Goal: Task Accomplishment & Management: Manage account settings

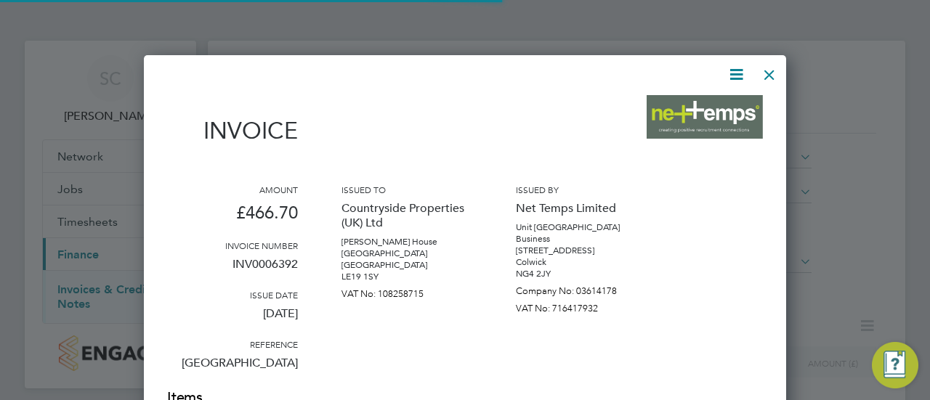
scroll to position [896, 642]
click at [765, 77] on div at bounding box center [769, 71] width 26 height 26
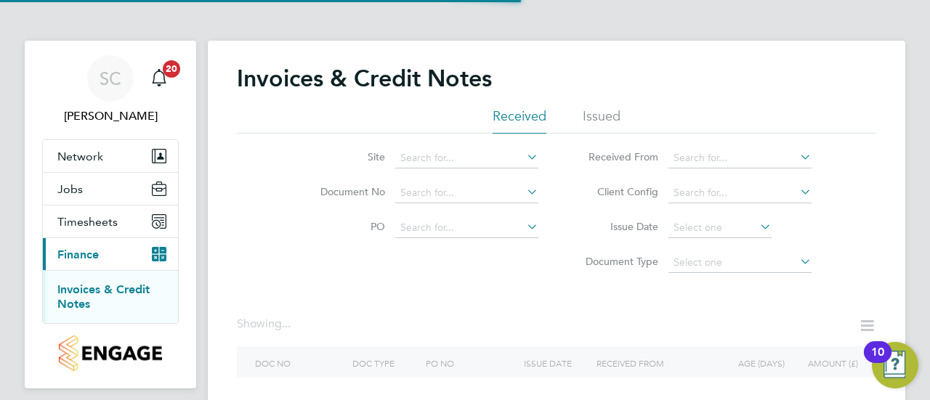
scroll to position [97, 0]
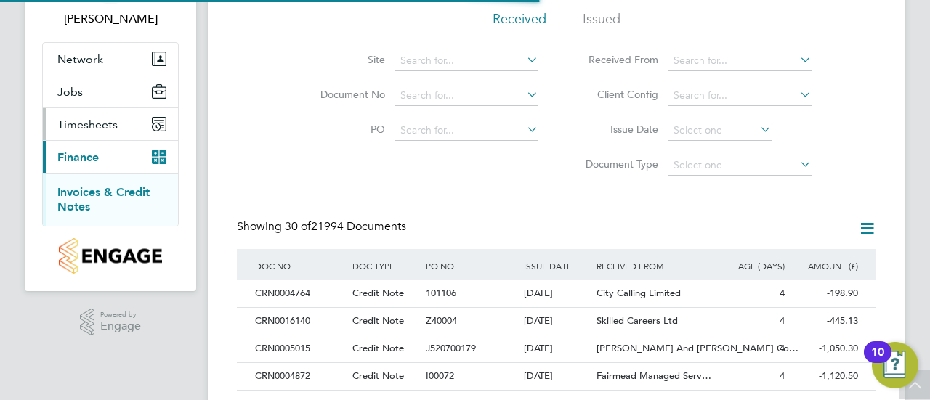
click at [110, 132] on button "Timesheets" at bounding box center [110, 124] width 135 height 32
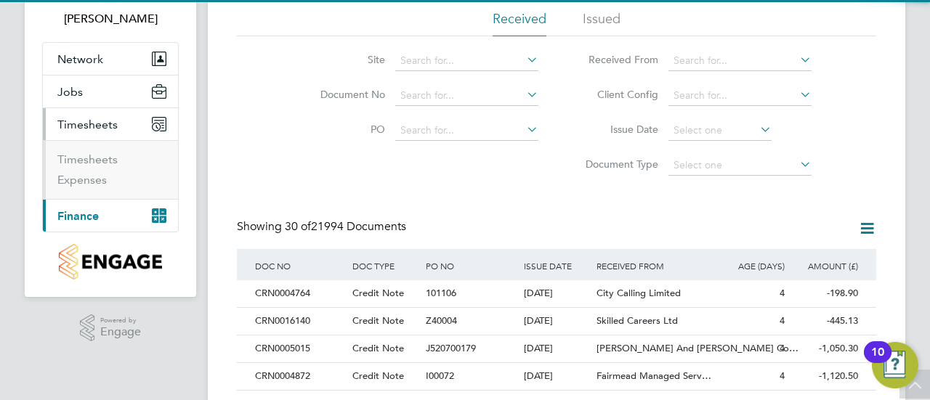
scroll to position [0, 0]
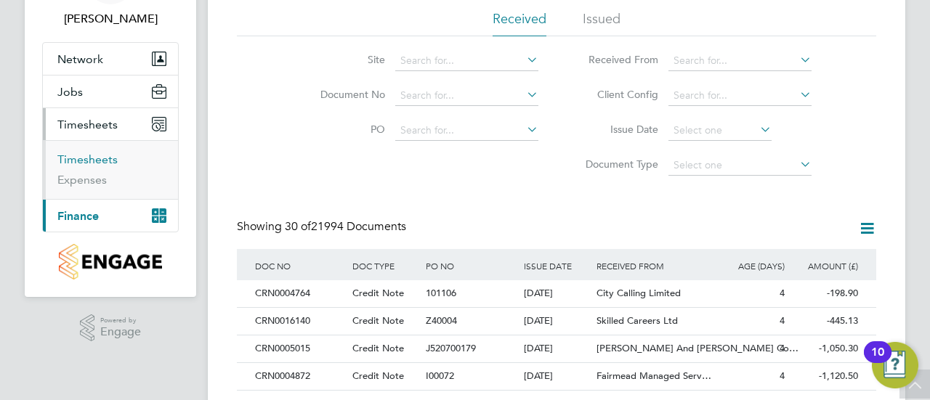
click at [101, 153] on link "Timesheets" at bounding box center [87, 160] width 60 height 14
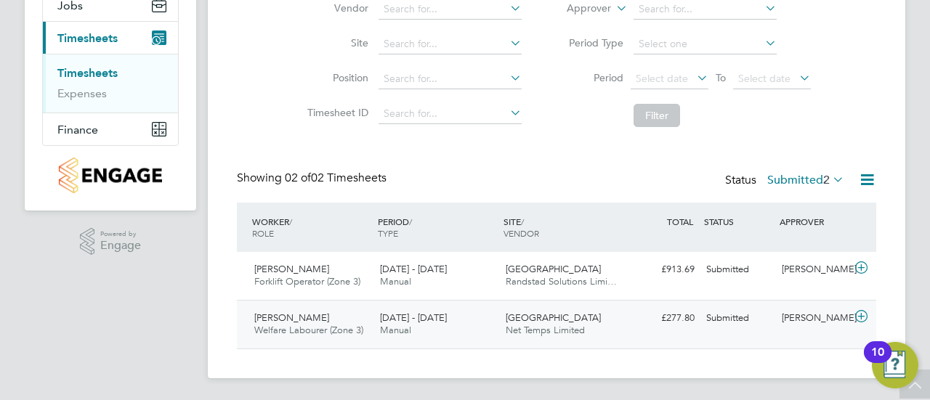
click at [585, 316] on div "Towcester Road Net Temps Limited" at bounding box center [563, 325] width 126 height 36
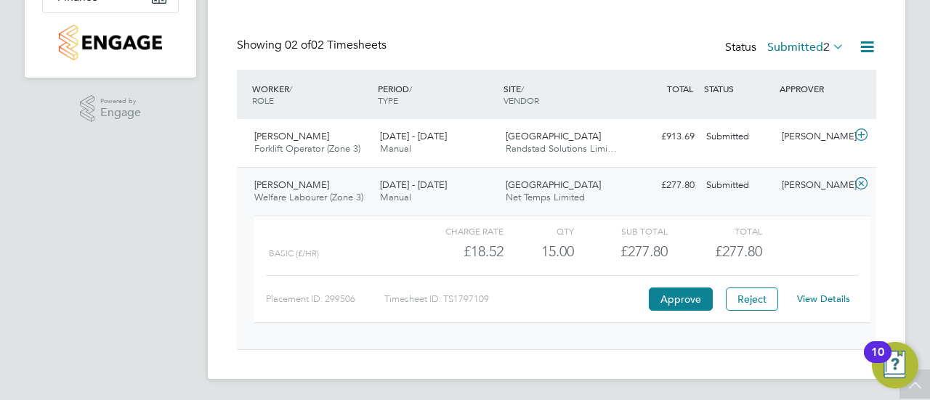
click at [824, 297] on link "View Details" at bounding box center [823, 299] width 53 height 12
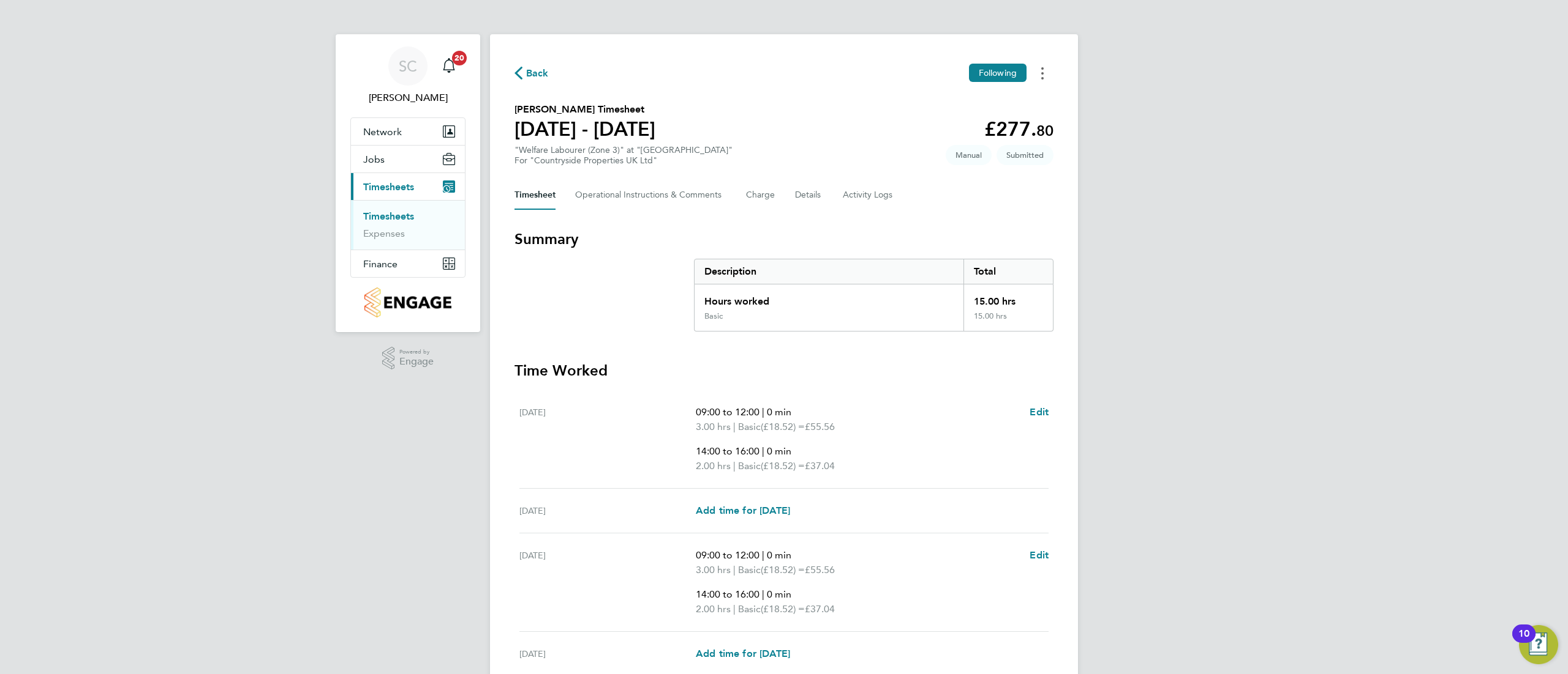
click at [783, 75] on button "Timesheets Menu" at bounding box center [1042, 73] width 22 height 19
click at [783, 125] on link "Download timesheet" at bounding box center [980, 125] width 147 height 24
click at [676, 337] on section "Summary Description Total Hours worked 15.00 hrs Basic 15.00 hrs Time Worked Mo…" at bounding box center [783, 576] width 539 height 694
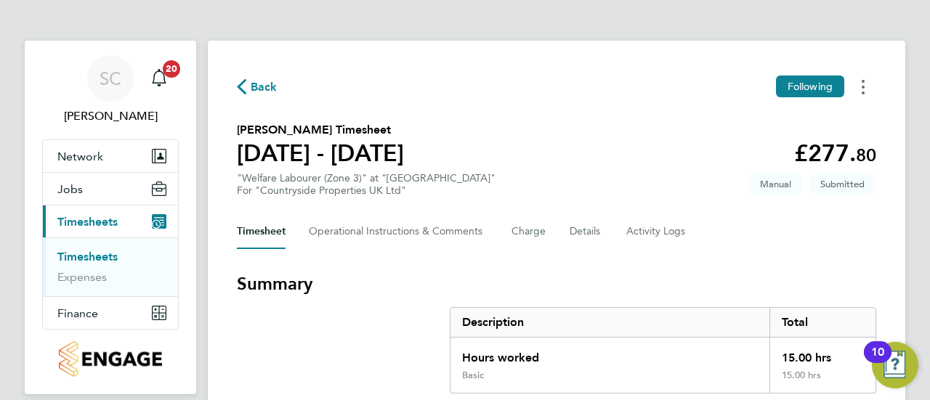
click at [870, 94] on button "Timesheets Menu" at bounding box center [863, 87] width 26 height 23
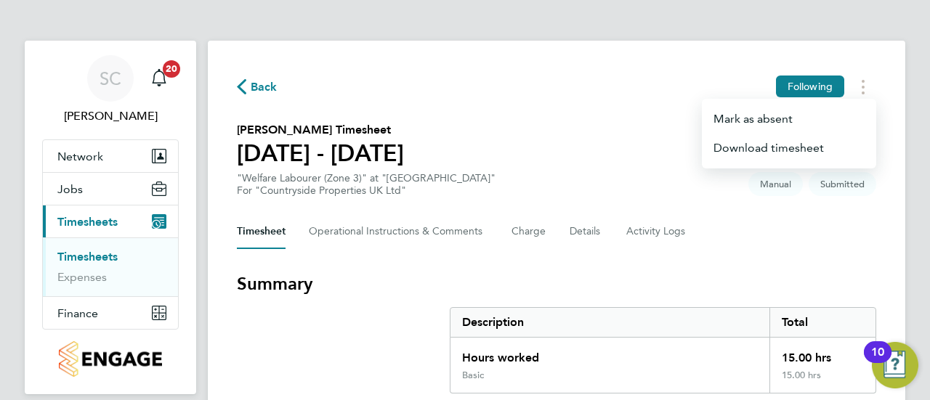
click at [636, 170] on section "Shirley Ryan's Timesheet 04 - 10 Aug 2025 £277. 80 "Welfare Labourer (Zone 3)" …" at bounding box center [556, 159] width 639 height 76
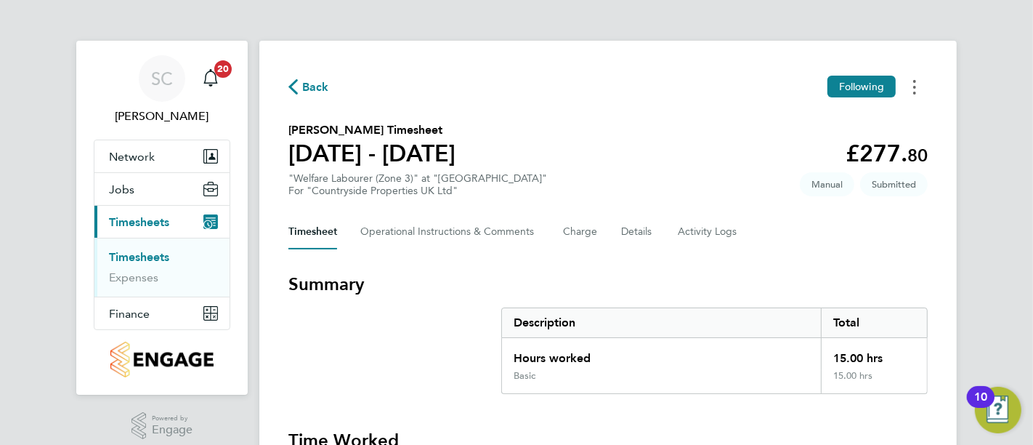
click at [905, 92] on button "Timesheets Menu" at bounding box center [914, 87] width 26 height 23
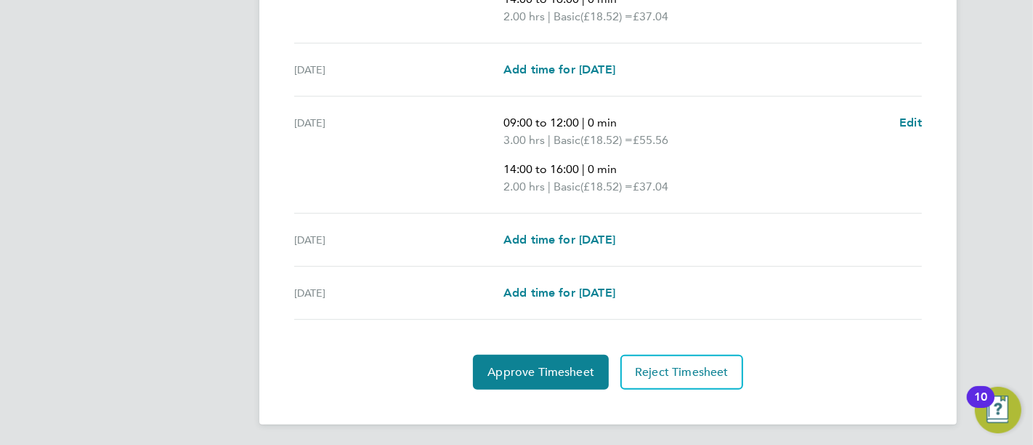
scroll to position [222, 0]
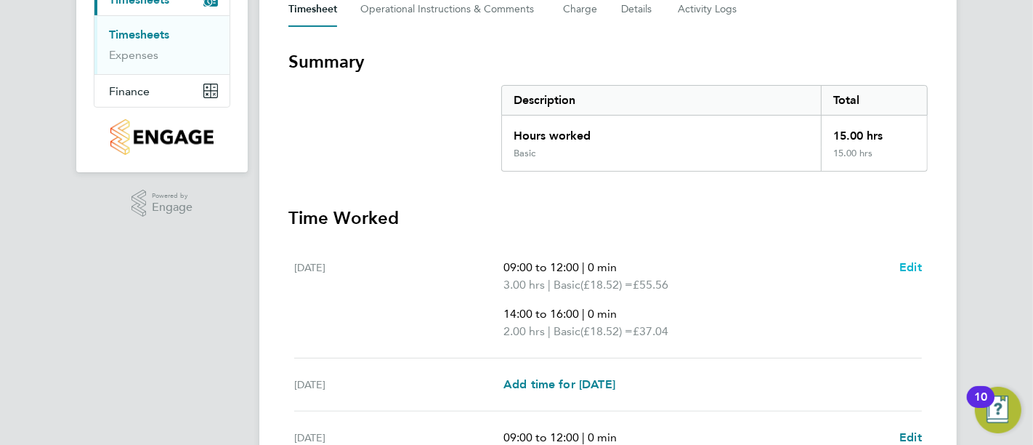
click at [906, 269] on span "Edit" at bounding box center [910, 267] width 23 height 14
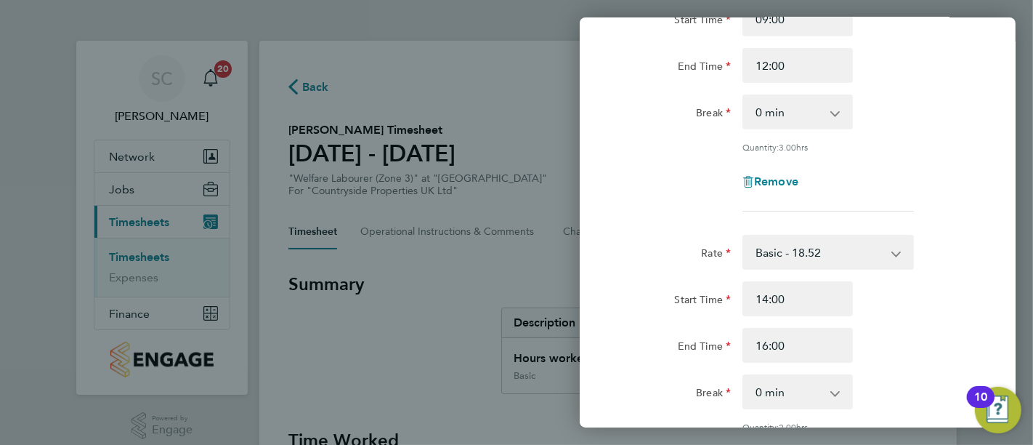
scroll to position [323, 0]
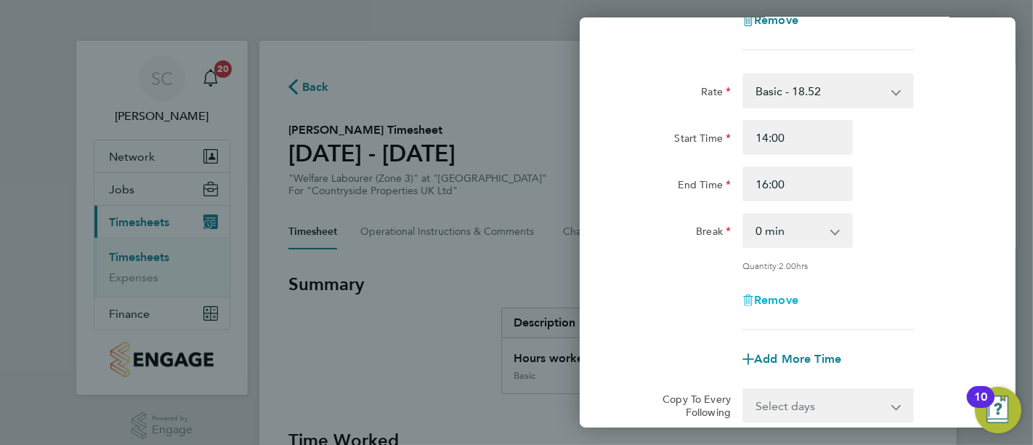
click at [771, 295] on span "Remove" at bounding box center [776, 300] width 44 height 14
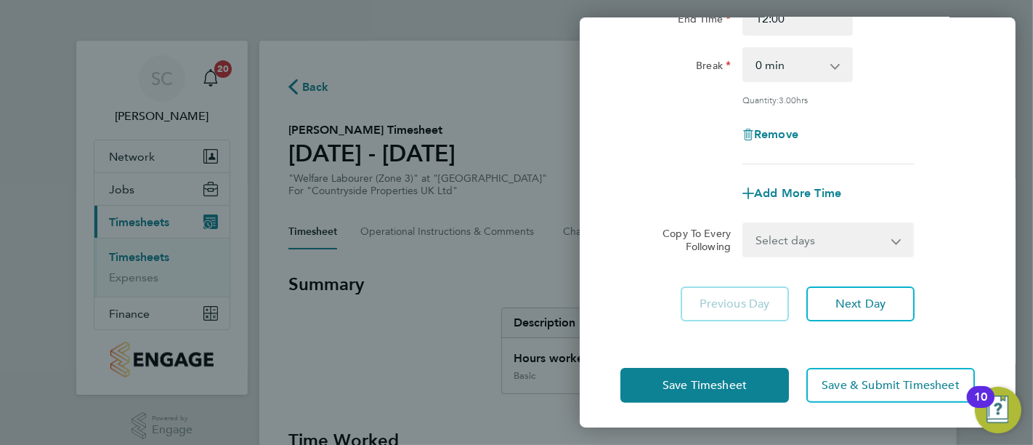
scroll to position [210, 0]
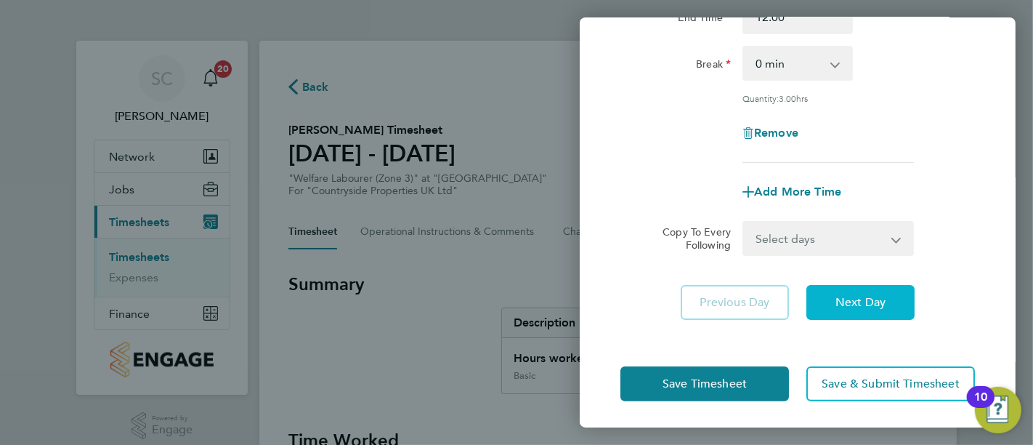
click at [867, 307] on span "Next Day" at bounding box center [860, 302] width 50 height 15
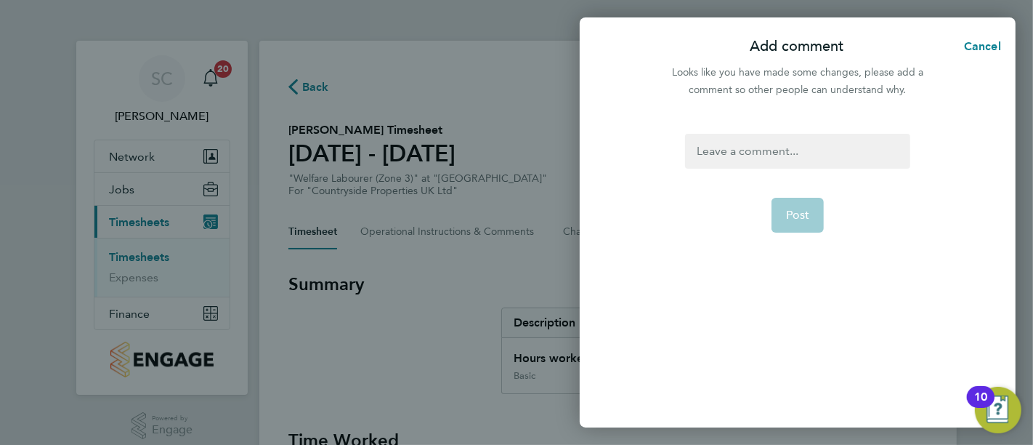
click at [786, 160] on div at bounding box center [797, 151] width 224 height 35
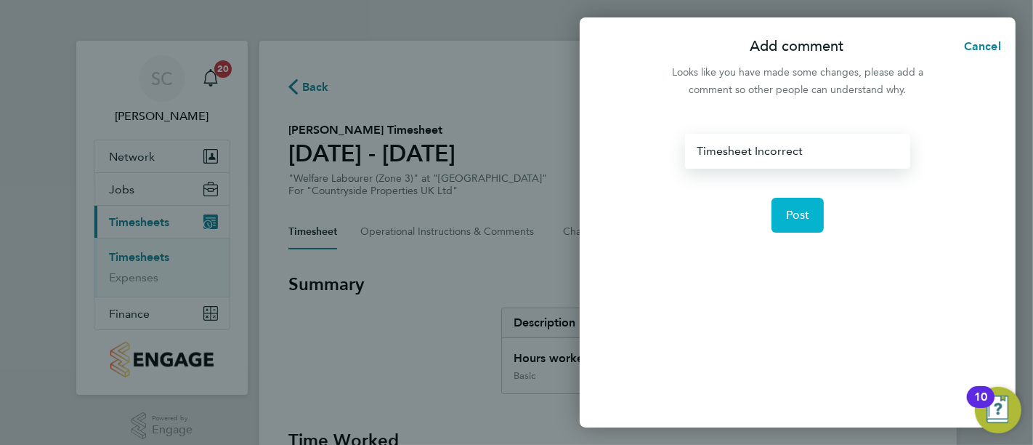
click at [801, 201] on button "Post" at bounding box center [797, 215] width 53 height 35
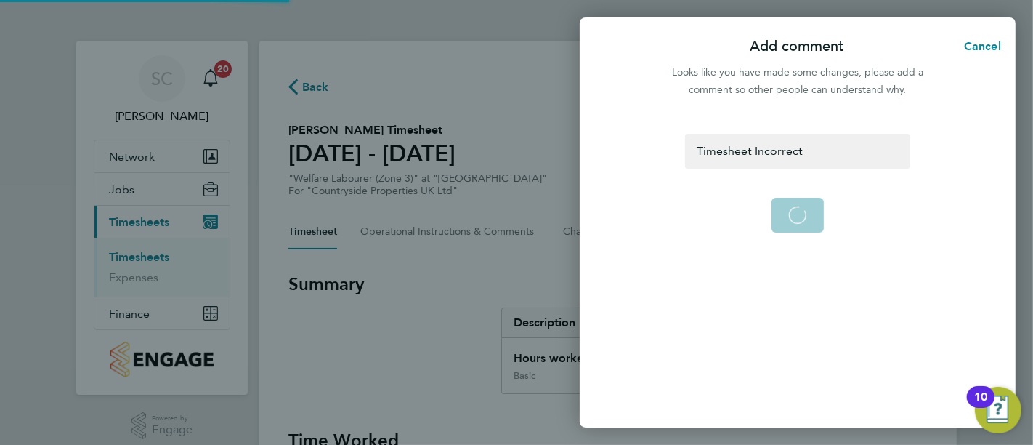
select select "45"
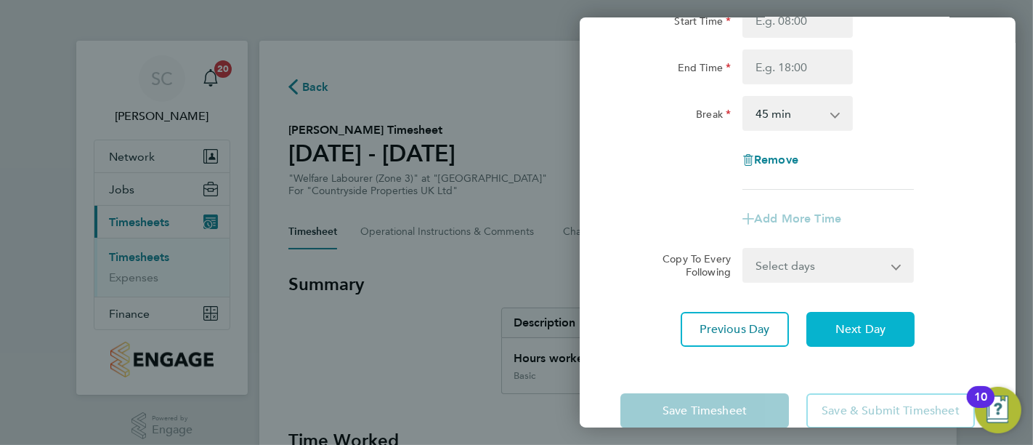
scroll to position [161, 0]
click at [854, 337] on button "Next Day" at bounding box center [860, 327] width 108 height 35
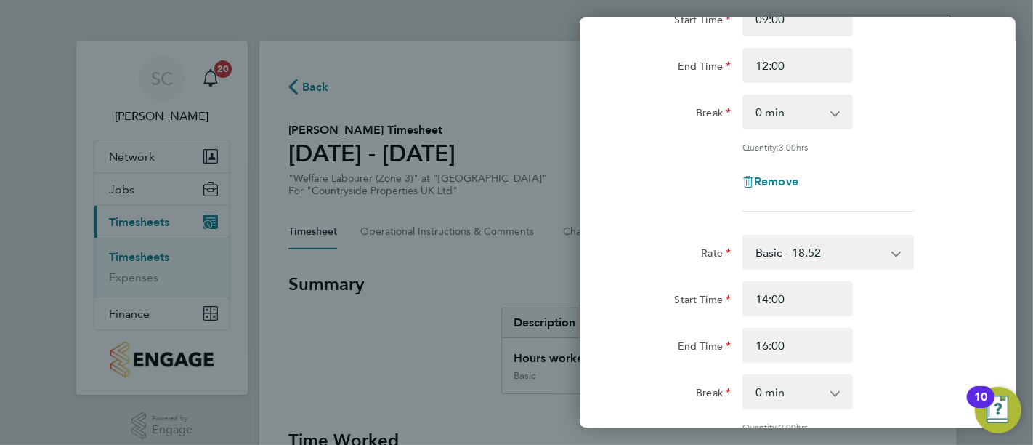
scroll to position [323, 0]
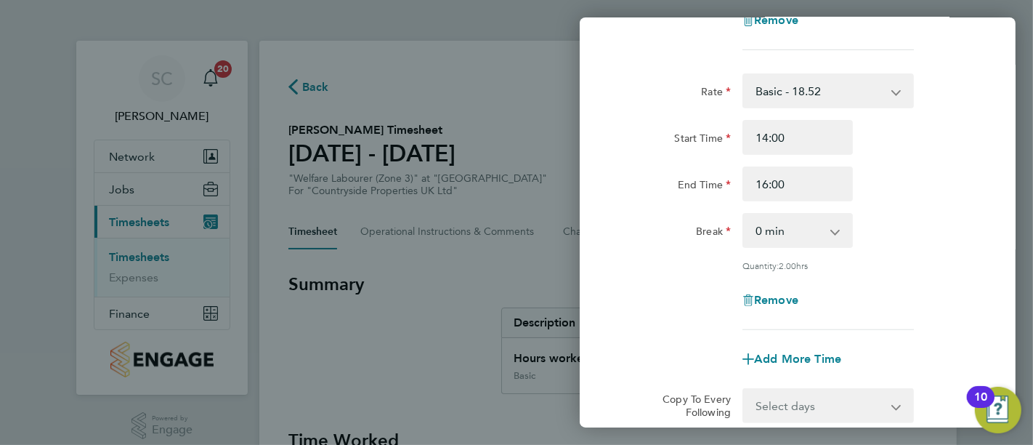
click at [787, 307] on div "Remove" at bounding box center [798, 300] width 122 height 35
click at [787, 299] on span "Remove" at bounding box center [776, 300] width 44 height 14
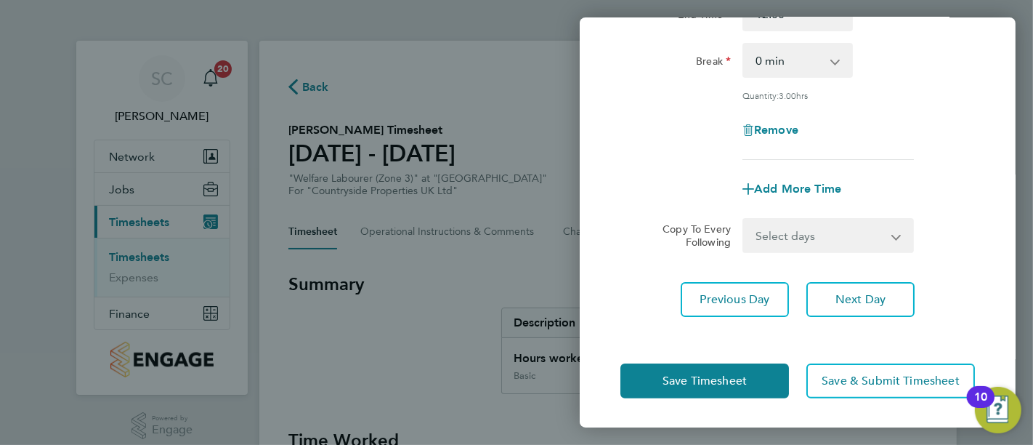
scroll to position [210, 0]
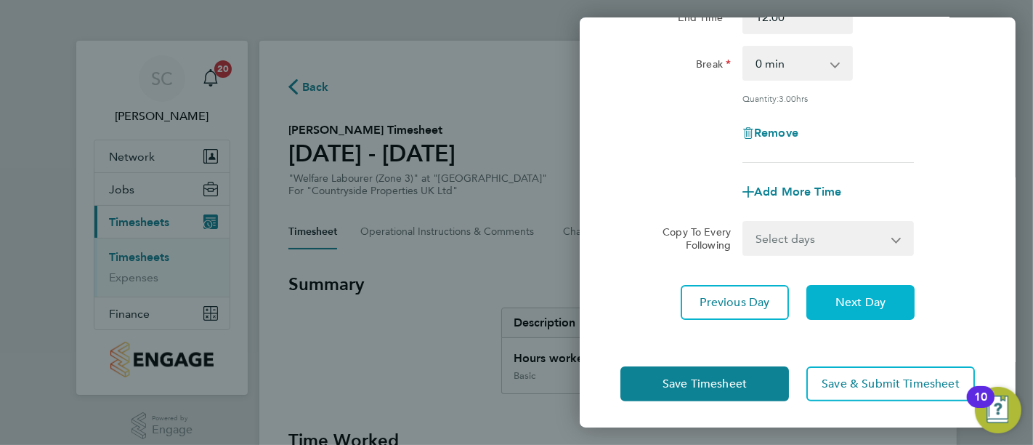
click at [863, 299] on span "Next Day" at bounding box center [860, 302] width 50 height 15
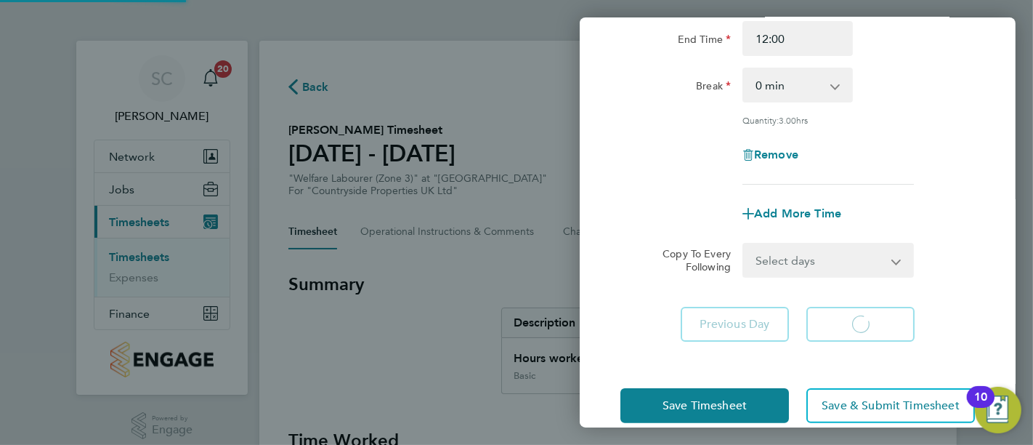
select select "45"
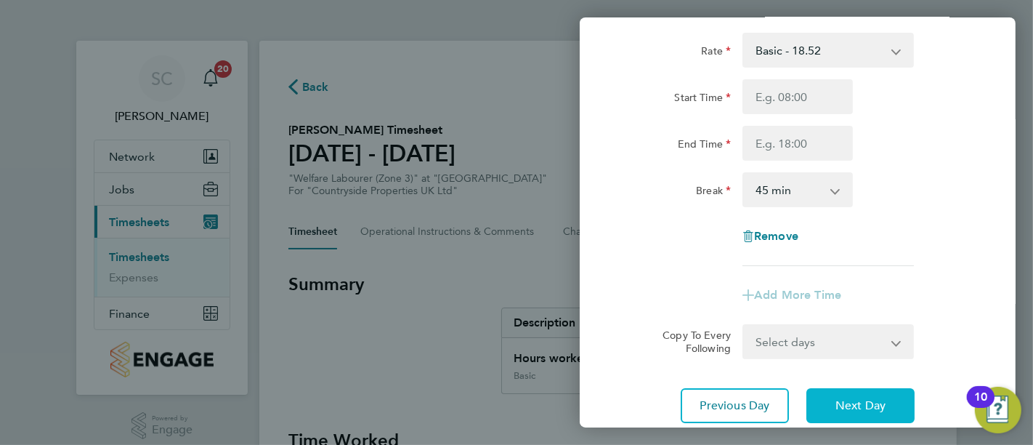
scroll to position [187, 0]
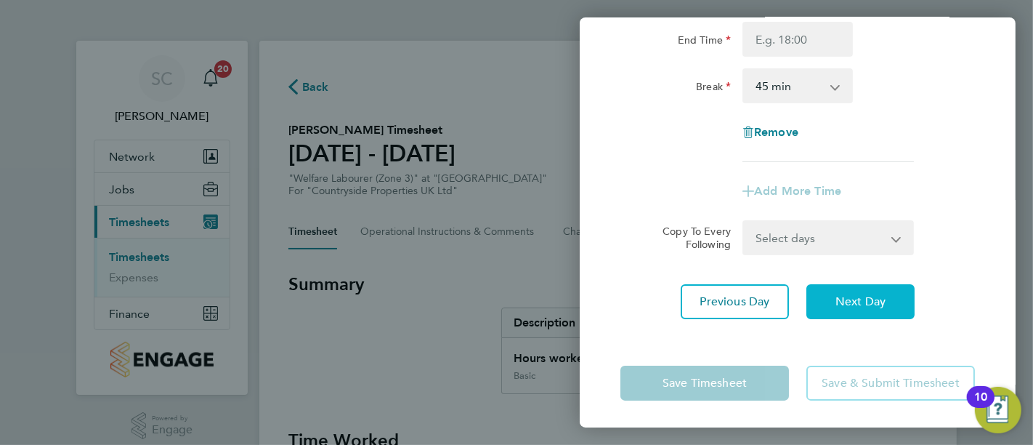
click at [858, 298] on span "Next Day" at bounding box center [860, 301] width 50 height 15
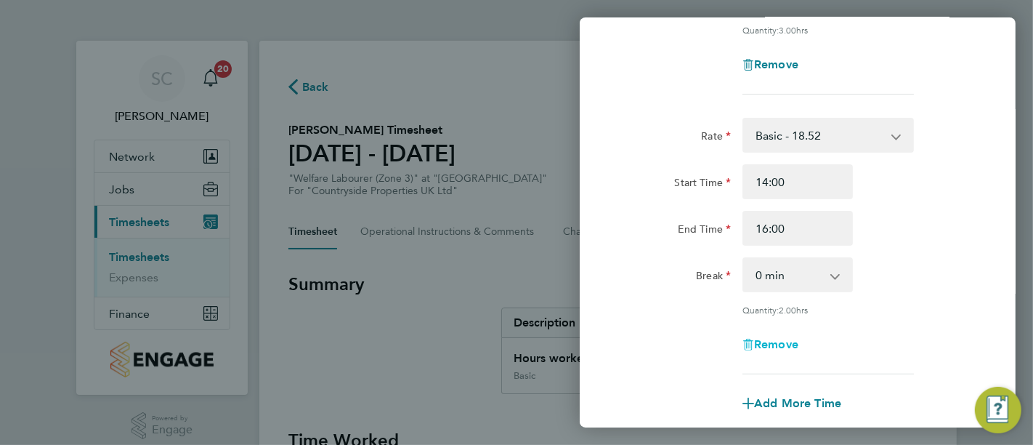
scroll to position [429, 0]
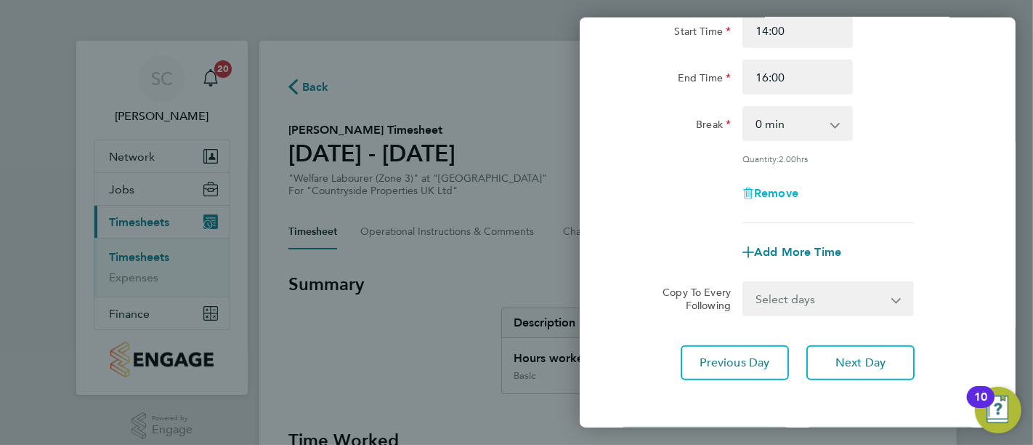
click at [771, 192] on span "Remove" at bounding box center [776, 193] width 44 height 14
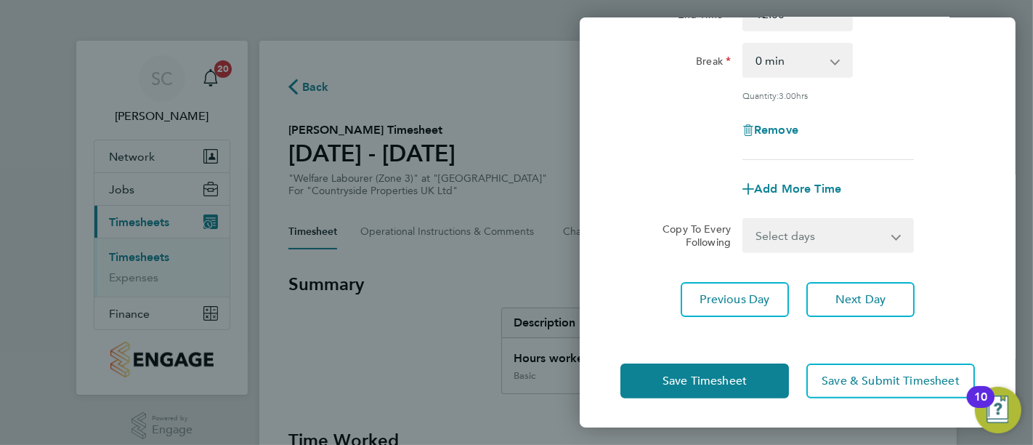
scroll to position [151, 0]
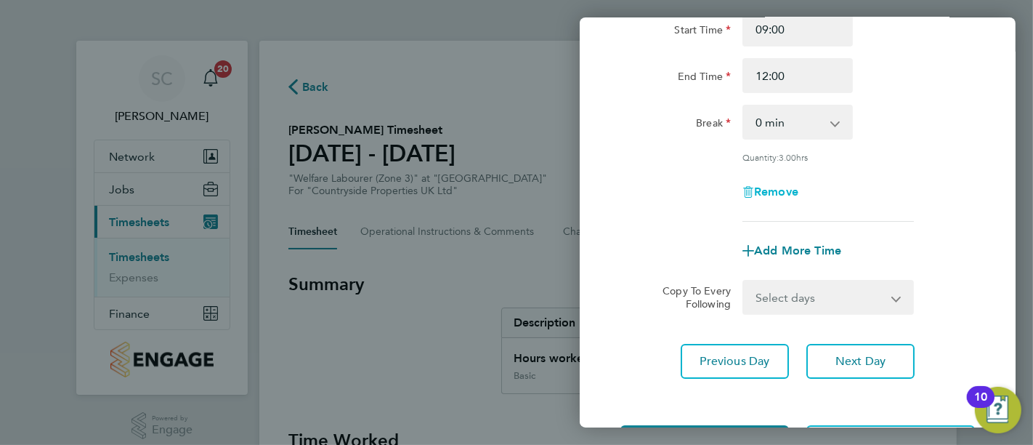
click at [779, 196] on span "Remove" at bounding box center [776, 192] width 44 height 14
select select "null"
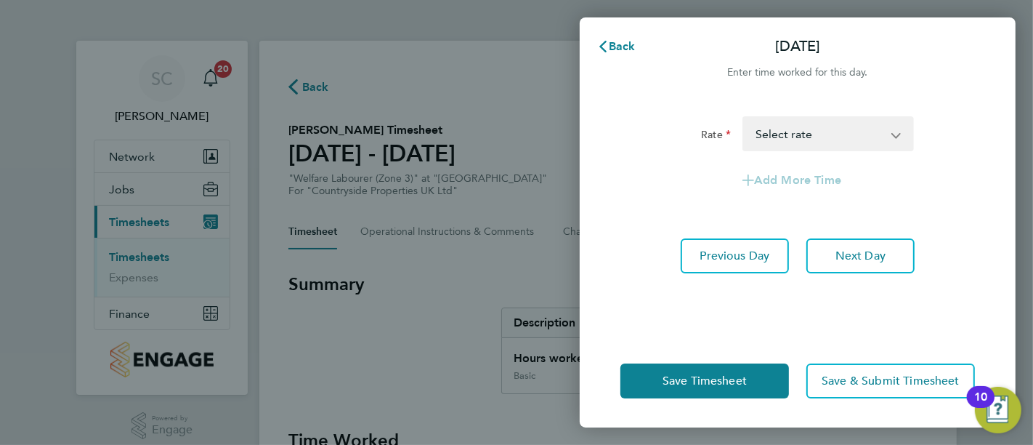
scroll to position [0, 0]
click at [819, 136] on select "Basic - 18.52 Select rate" at bounding box center [819, 134] width 151 height 32
select select "45"
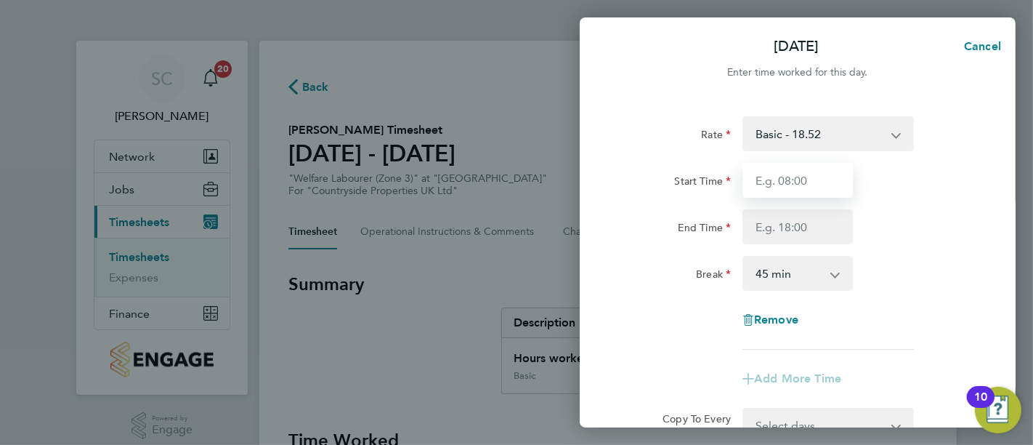
click at [814, 179] on input "Start Time" at bounding box center [797, 180] width 110 height 35
type input "07:00"
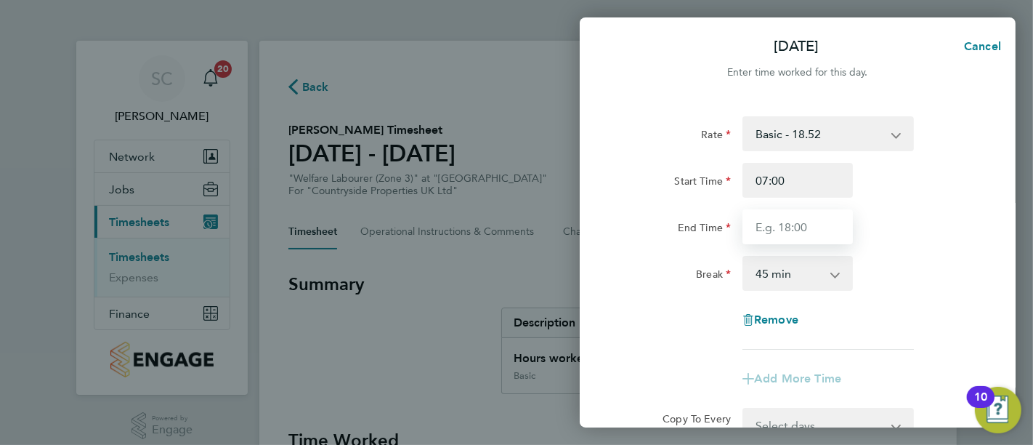
click at [809, 224] on input "End Time" at bounding box center [797, 226] width 110 height 35
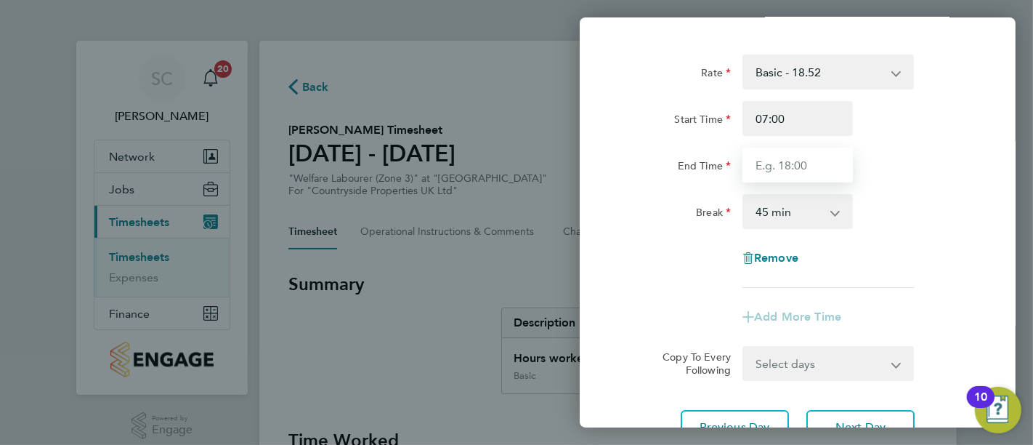
scroll to position [161, 0]
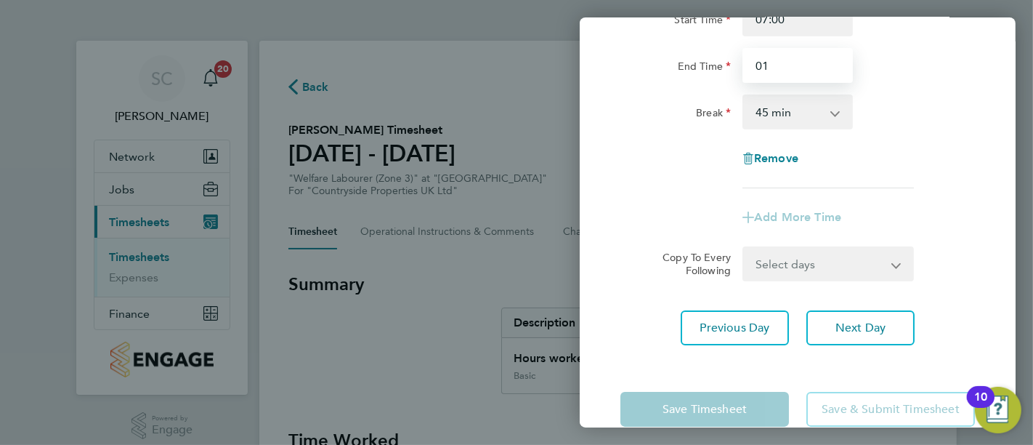
type input "0"
type input "10:00"
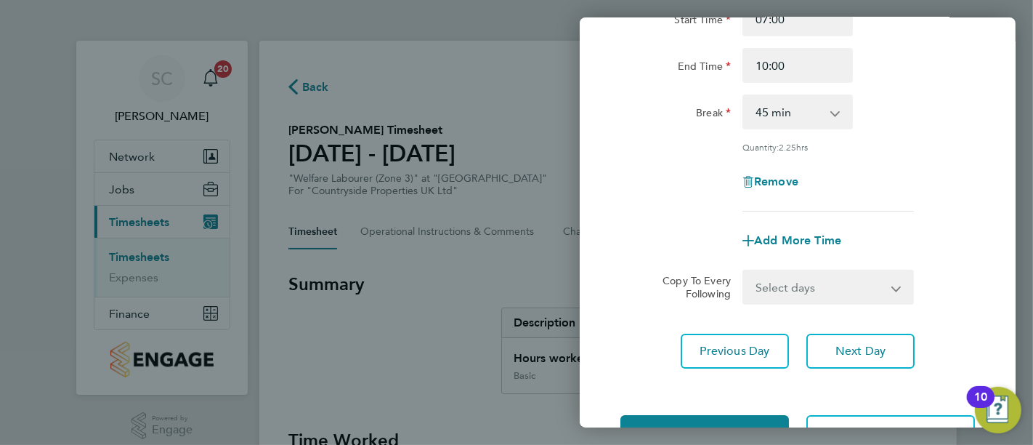
click at [492, 344] on div "Fri 08 Aug Cancel Enter time worked for this day. Rate Basic - 18.52 Start Time…" at bounding box center [516, 222] width 1033 height 445
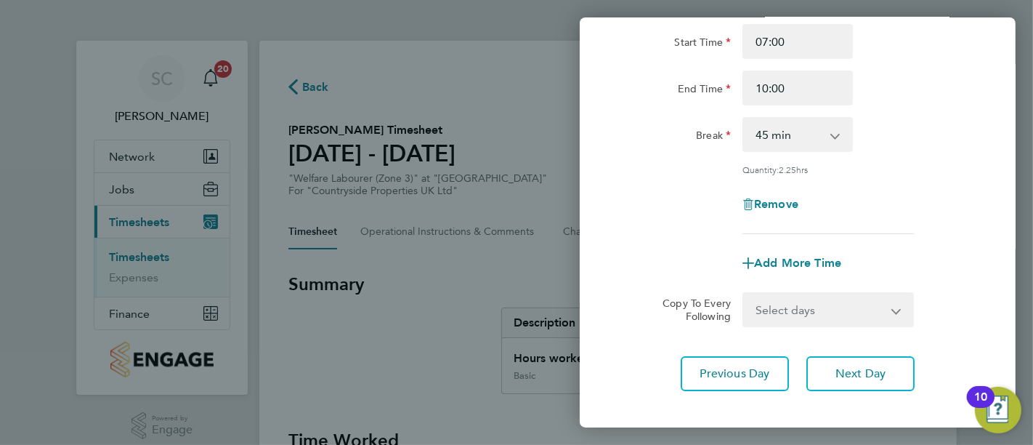
scroll to position [81, 0]
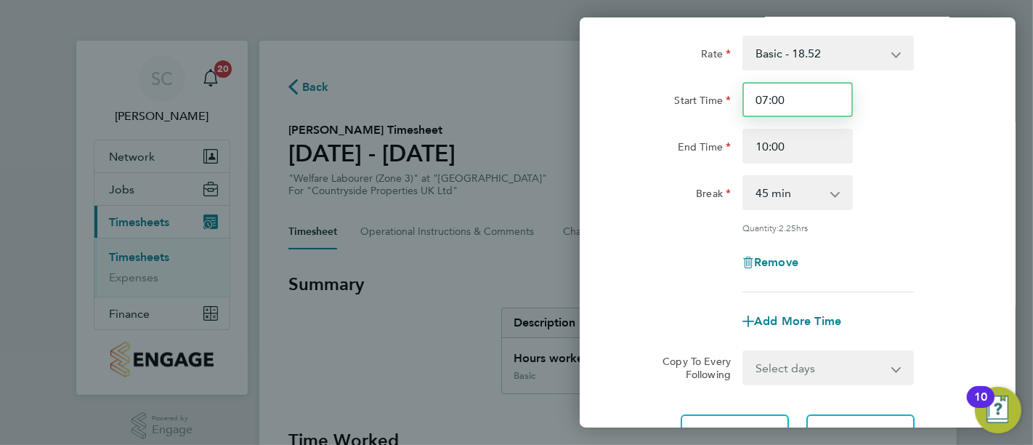
drag, startPoint x: 817, startPoint y: 100, endPoint x: 555, endPoint y: 102, distance: 262.2
click at [564, 99] on div "Fri 08 Aug Cancel Enter time worked for this day. Rate Basic - 18.52 Start Time…" at bounding box center [516, 222] width 1033 height 445
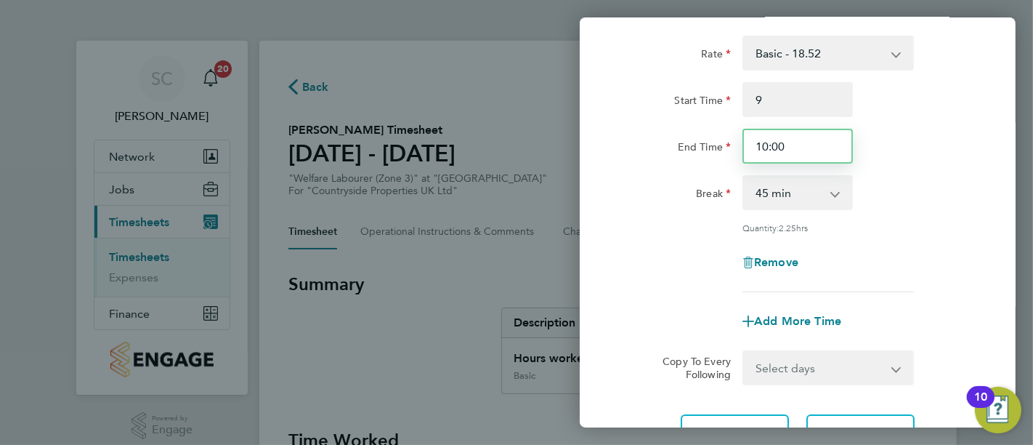
type input "09:00"
click at [546, 134] on div "Fri 08 Aug Cancel Enter time worked for this day. Rate Basic - 18.52 Start Time…" at bounding box center [516, 222] width 1033 height 445
type input "12:00"
click at [929, 138] on div "End Time 12:00" at bounding box center [798, 146] width 366 height 35
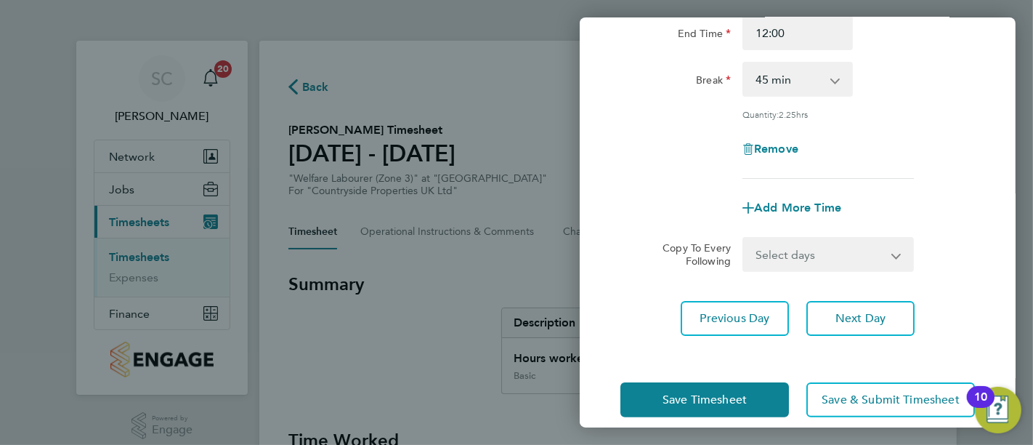
scroll to position [210, 0]
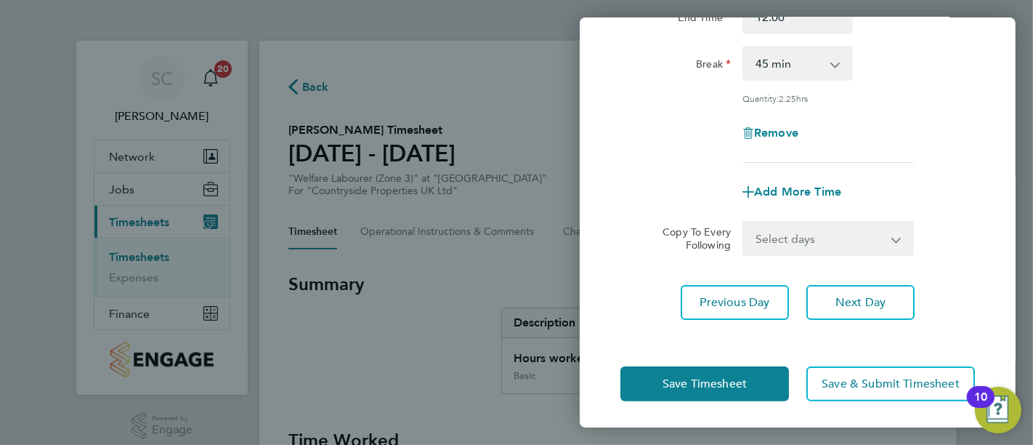
drag, startPoint x: 437, startPoint y: 328, endPoint x: 559, endPoint y: 283, distance: 130.1
click at [437, 330] on div "Fri 08 Aug Cancel Enter time worked for this day. Rate Basic - 18.52 Start Time…" at bounding box center [516, 222] width 1033 height 445
click at [801, 66] on select "0 min 15 min 30 min 45 min 60 min 75 min 90 min" at bounding box center [789, 63] width 90 height 32
select select "0"
click at [744, 47] on select "0 min 15 min 30 min 45 min 60 min 75 min 90 min" at bounding box center [789, 63] width 90 height 32
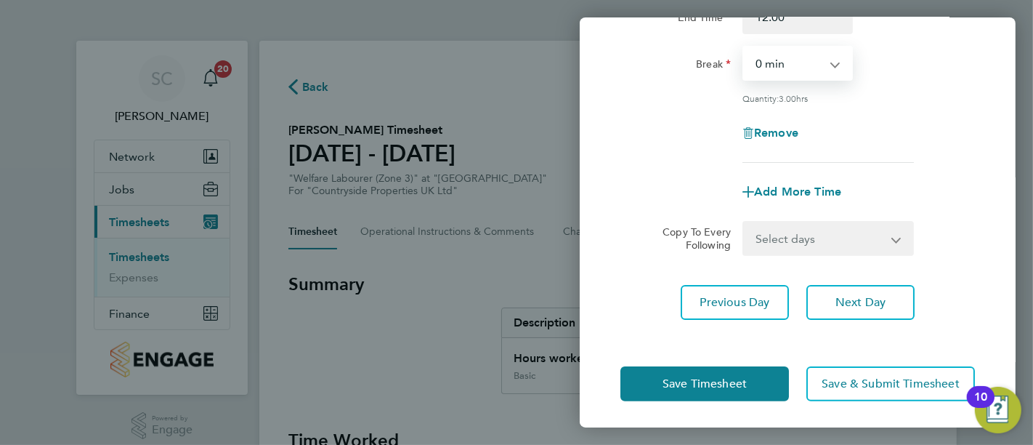
click at [913, 120] on div "Remove" at bounding box center [798, 132] width 366 height 35
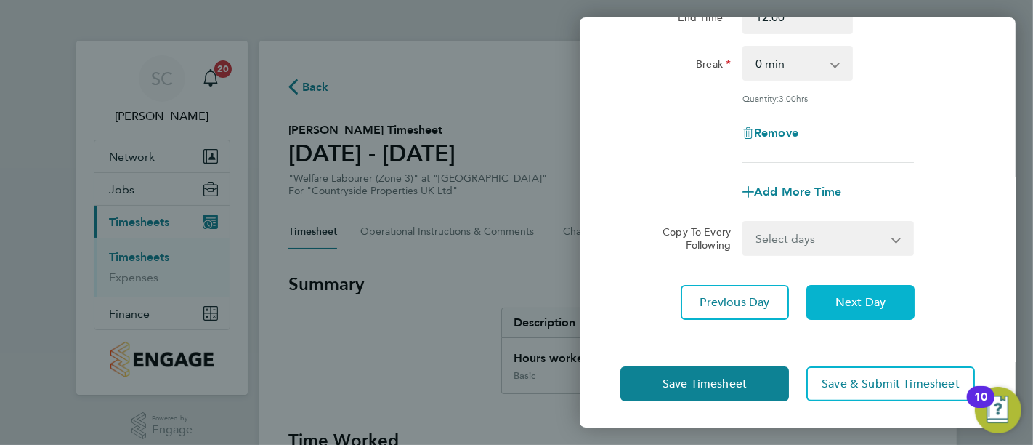
click at [859, 301] on span "Next Day" at bounding box center [860, 302] width 50 height 15
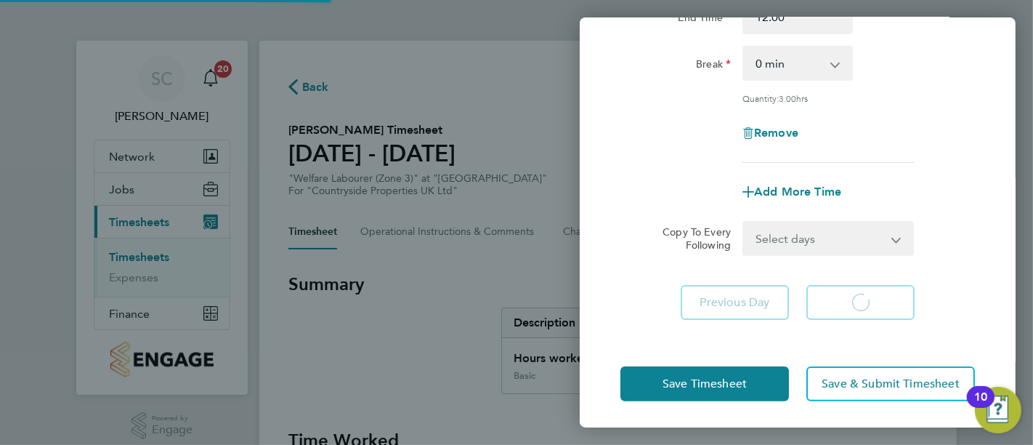
scroll to position [188, 0]
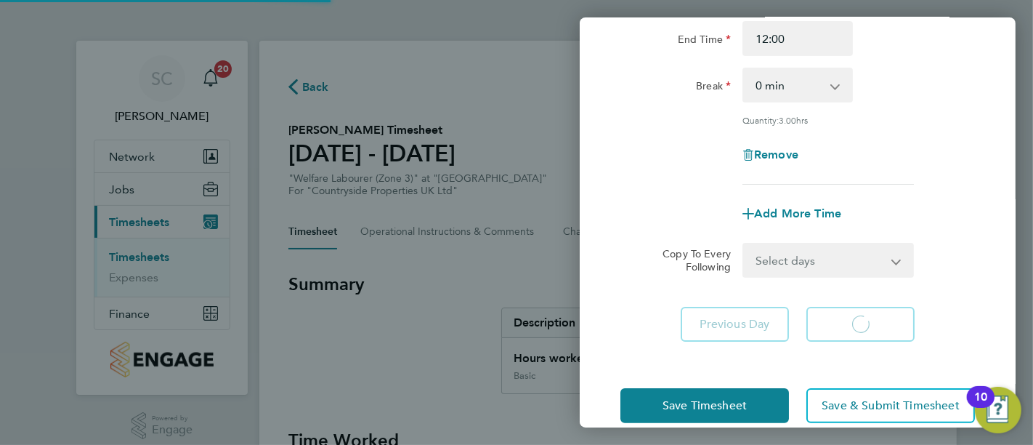
select select "45"
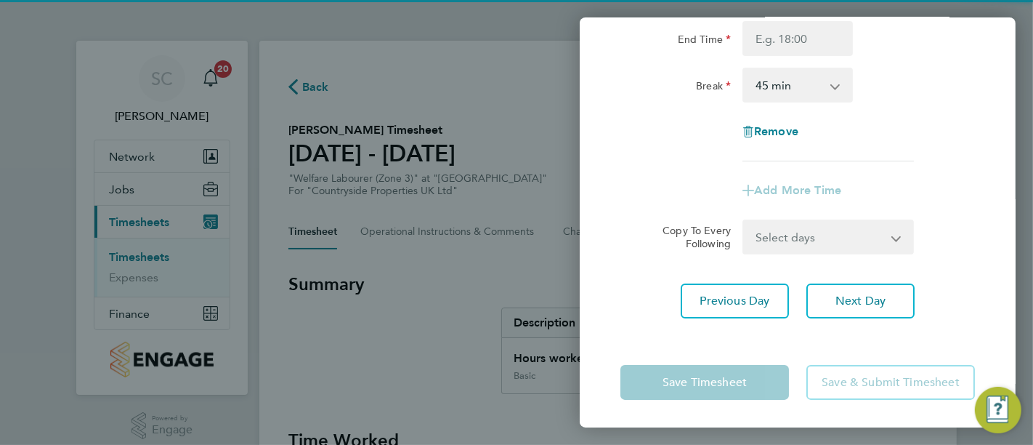
click at [720, 386] on app-form-button "Save Timesheet" at bounding box center [708, 382] width 177 height 35
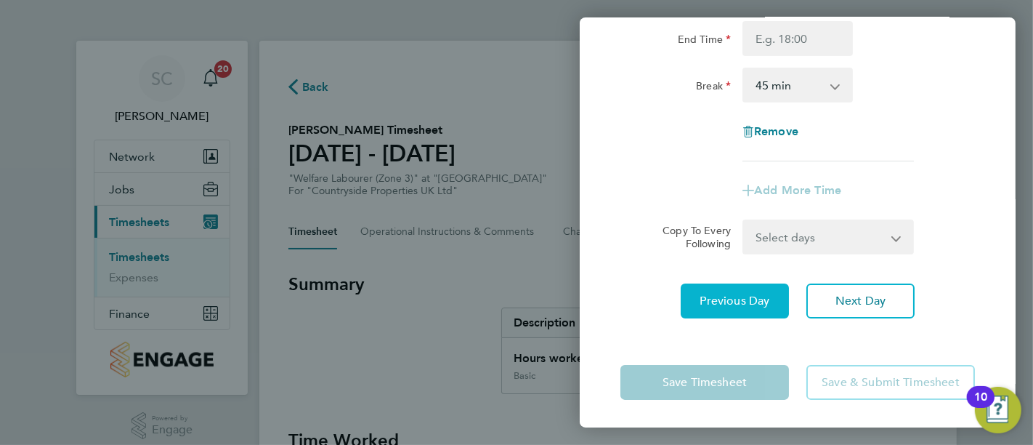
click at [736, 302] on span "Previous Day" at bounding box center [735, 300] width 70 height 15
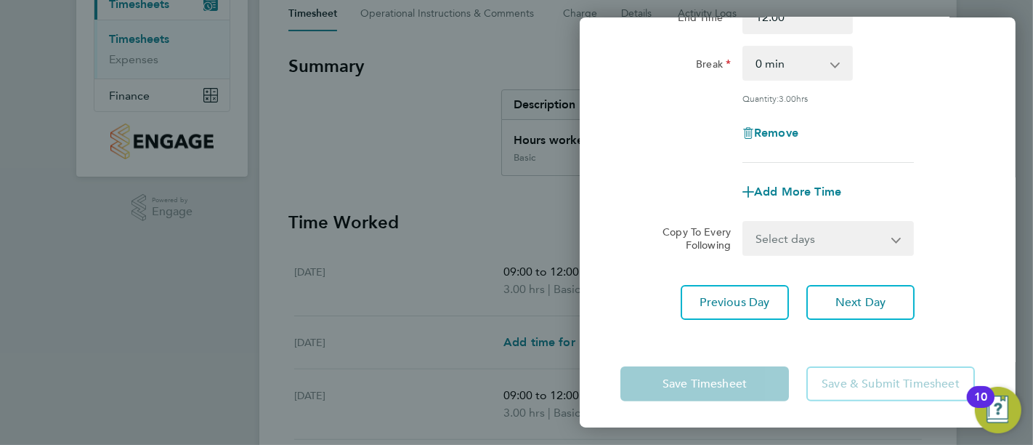
scroll to position [242, 0]
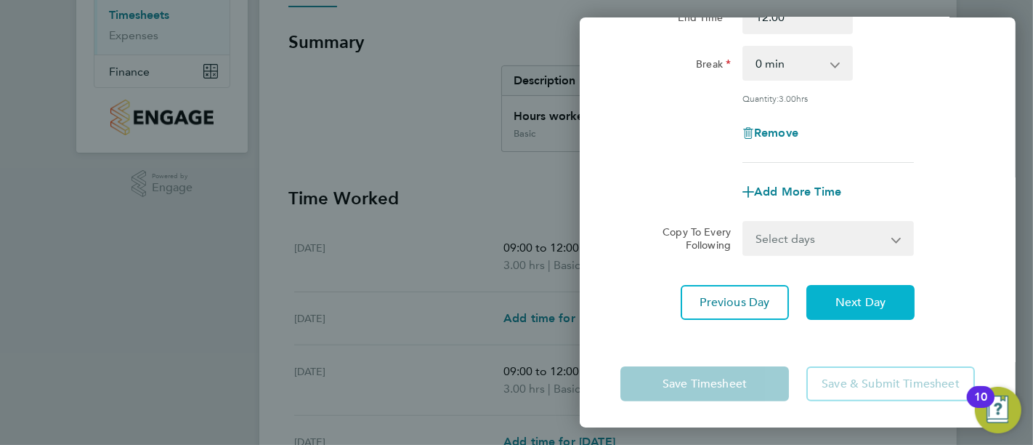
click at [843, 304] on span "Next Day" at bounding box center [860, 302] width 50 height 15
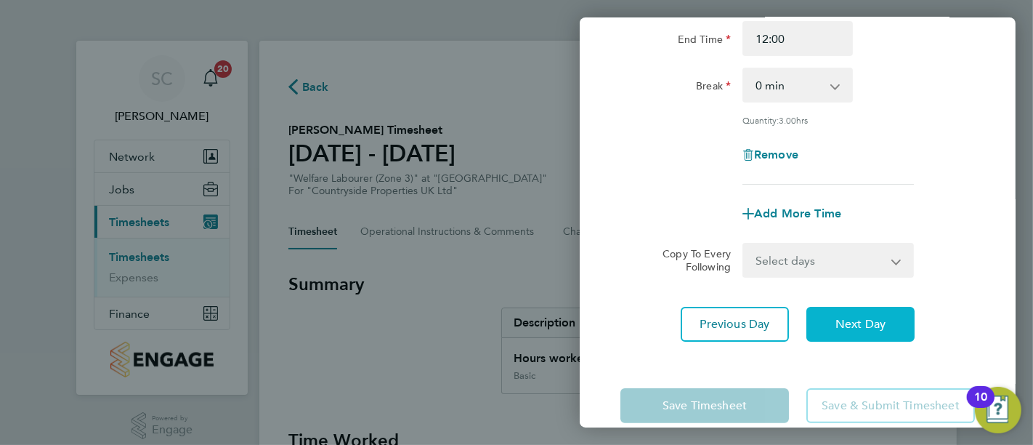
select select "45"
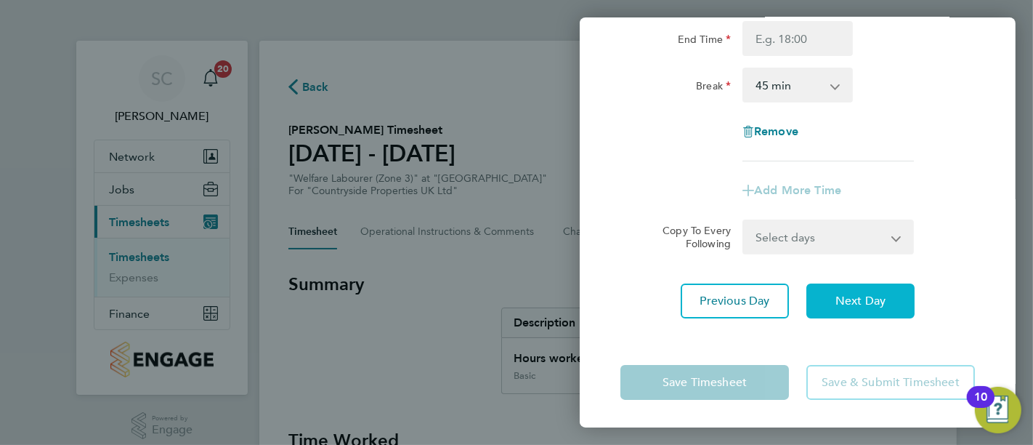
click at [843, 304] on span "Next Day" at bounding box center [860, 300] width 50 height 15
select select "45"
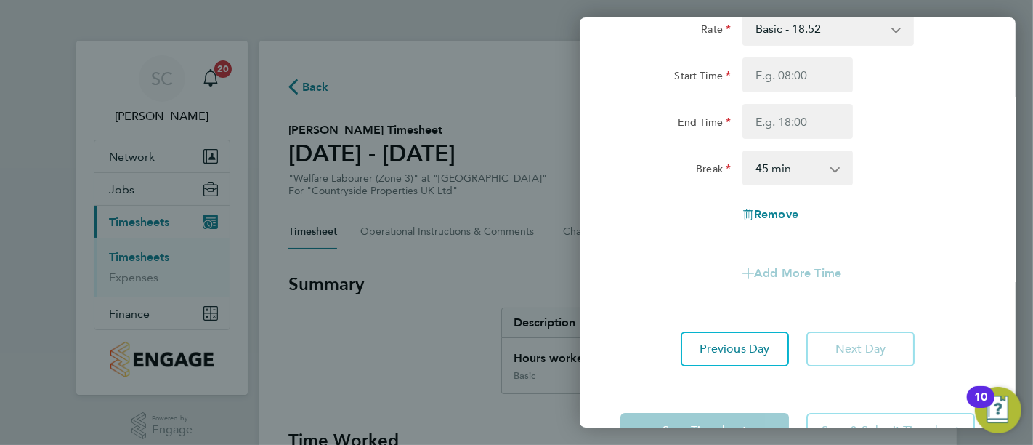
scroll to position [153, 0]
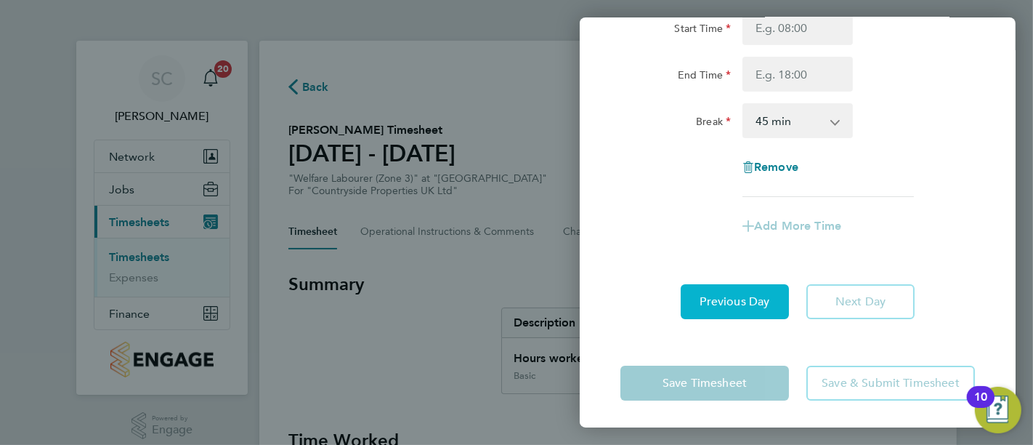
click at [739, 306] on span "Previous Day" at bounding box center [735, 301] width 70 height 15
select select "45"
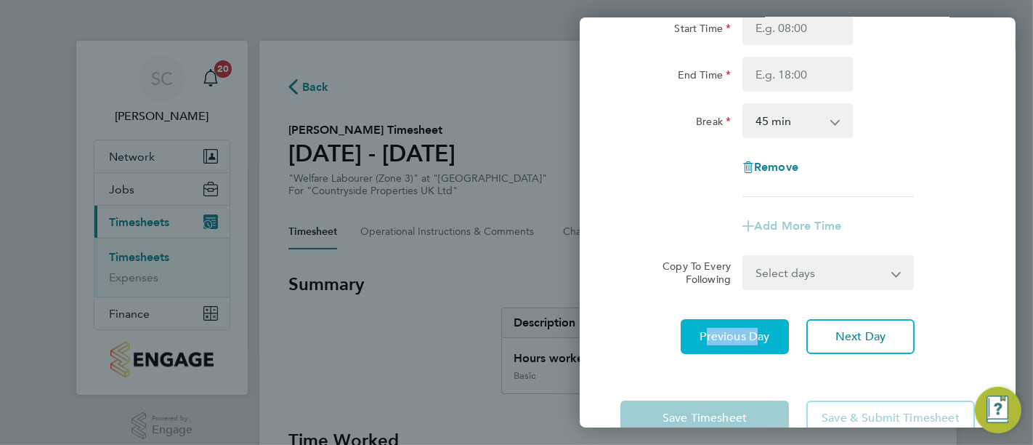
click at [739, 306] on div "Rate Basic - 18.52 Start Time End Time Break 0 min 15 min 30 min 45 min 60 min …" at bounding box center [798, 158] width 436 height 425
click at [738, 330] on span "Previous Day" at bounding box center [735, 336] width 70 height 15
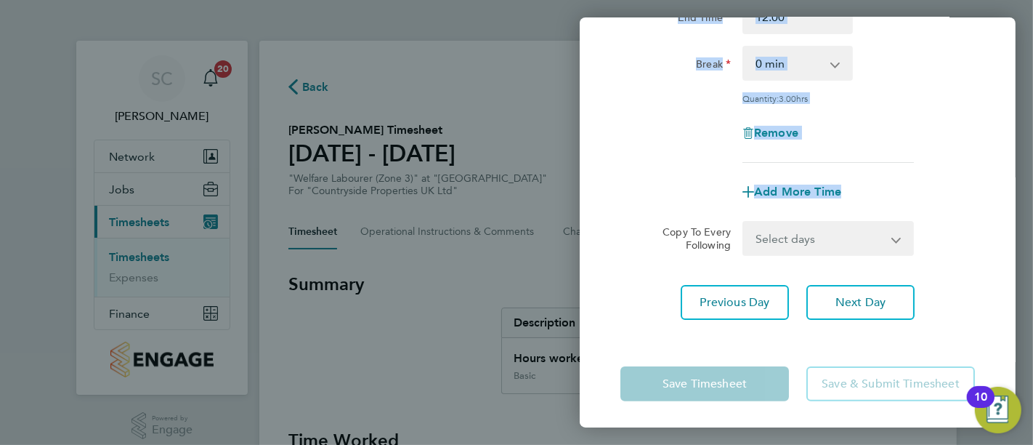
click at [575, 243] on div "Back Fri 08 Aug Enter time worked for this day. Rate Basic - 18.52 Start Time 0…" at bounding box center [516, 222] width 1033 height 445
click at [708, 300] on span "Previous Day" at bounding box center [735, 302] width 70 height 15
select select "45"
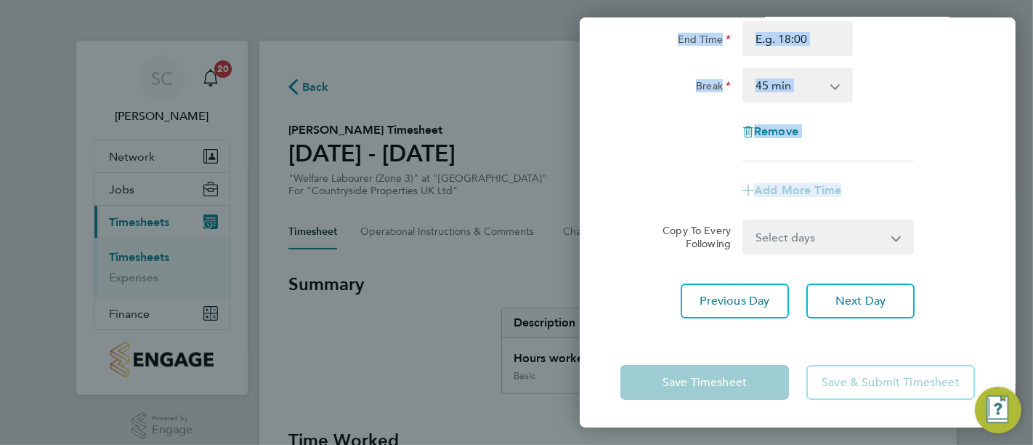
scroll to position [187, 0]
click at [929, 194] on div "Add More Time" at bounding box center [798, 191] width 366 height 35
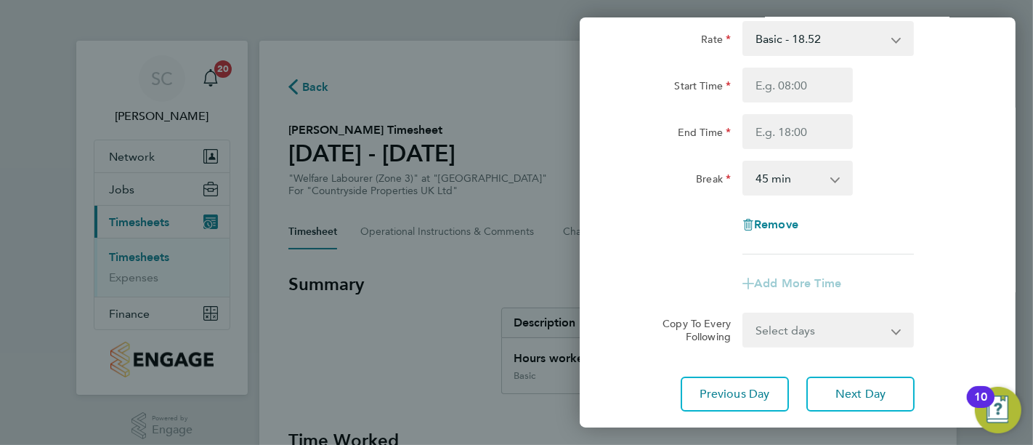
scroll to position [0, 0]
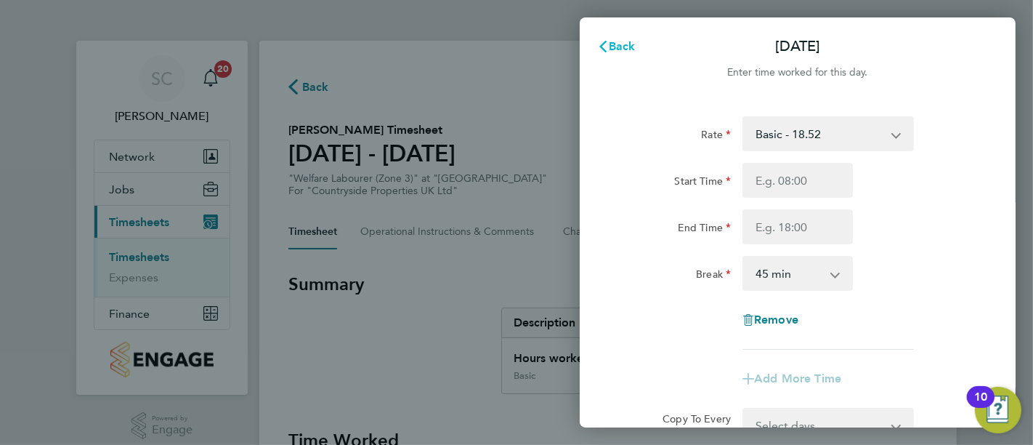
click at [625, 42] on span "Back" at bounding box center [622, 46] width 27 height 14
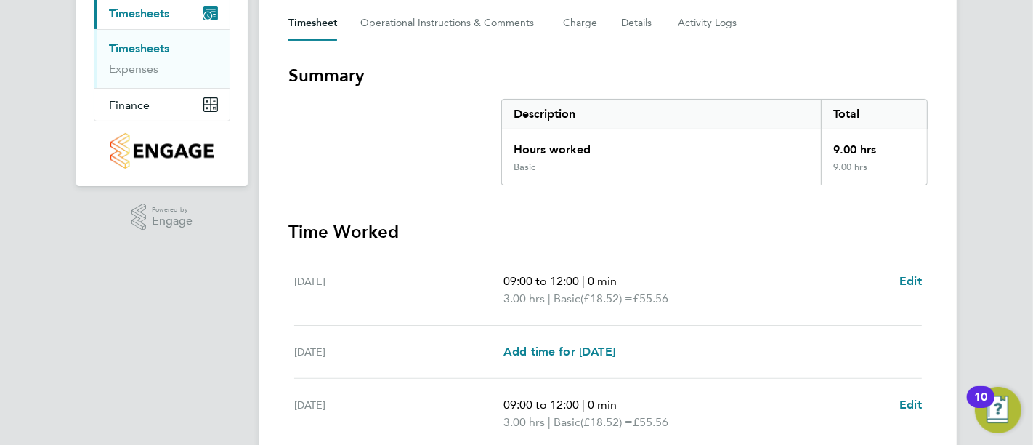
scroll to position [567, 0]
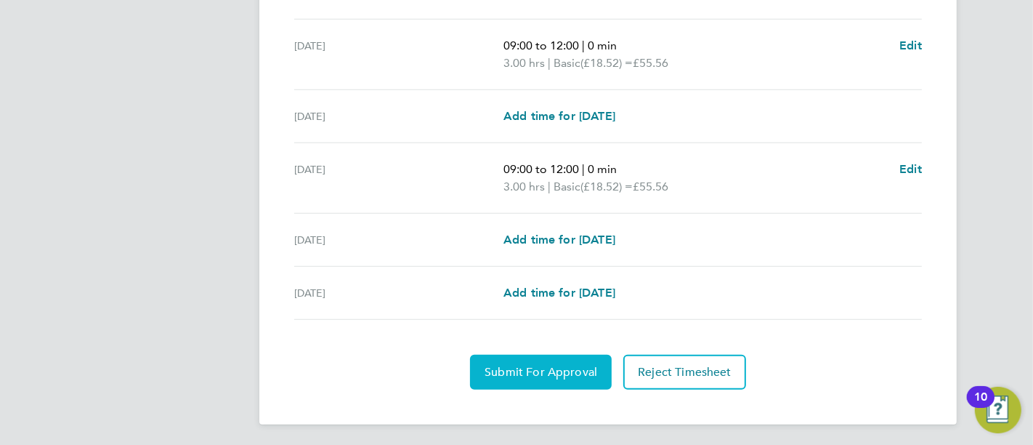
click at [572, 359] on button "Submit For Approval" at bounding box center [541, 371] width 142 height 35
click at [525, 360] on button "Approve Timesheet" at bounding box center [541, 371] width 136 height 35
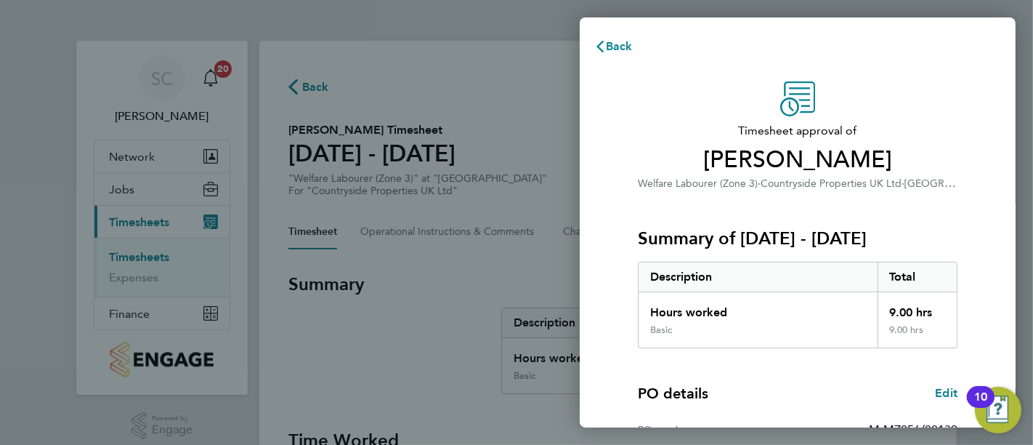
scroll to position [249, 0]
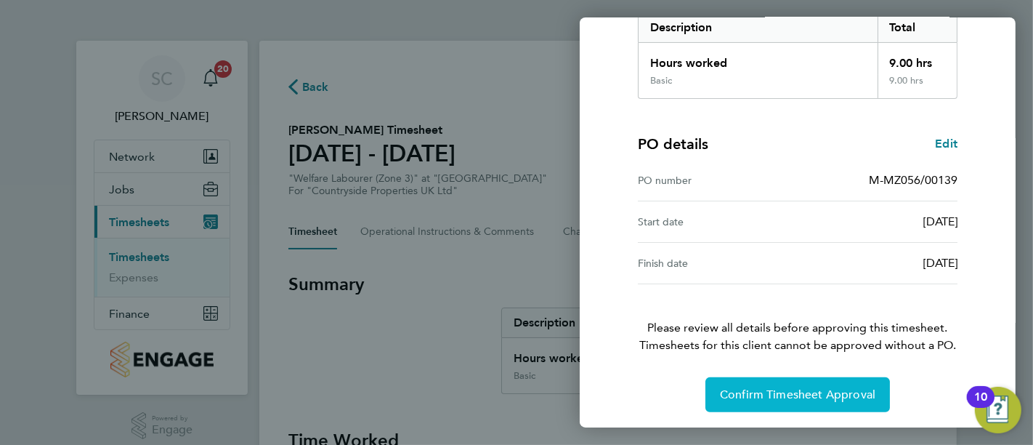
click at [825, 384] on button "Confirm Timesheet Approval" at bounding box center [797, 394] width 185 height 35
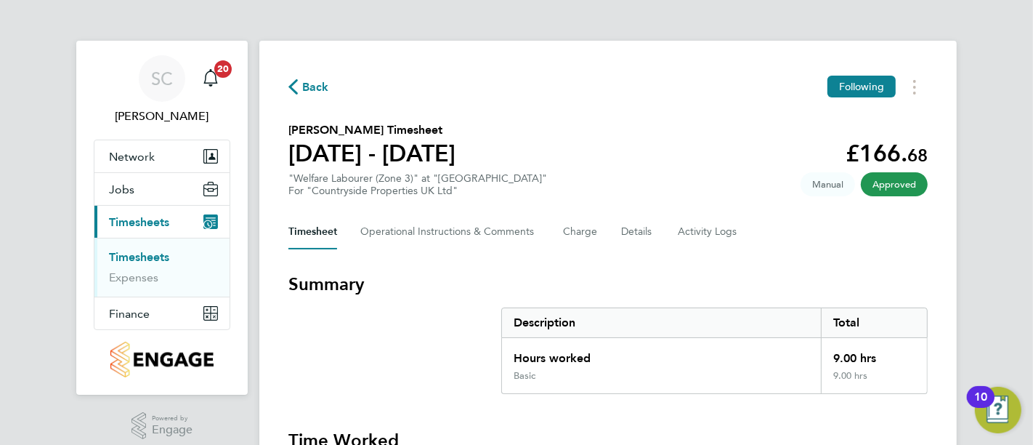
click at [323, 78] on button "Back" at bounding box center [308, 87] width 41 height 18
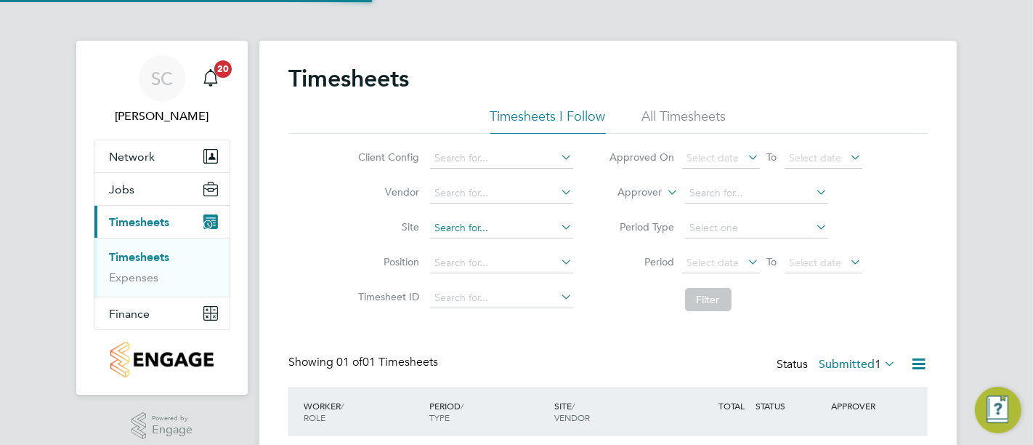
scroll to position [91, 0]
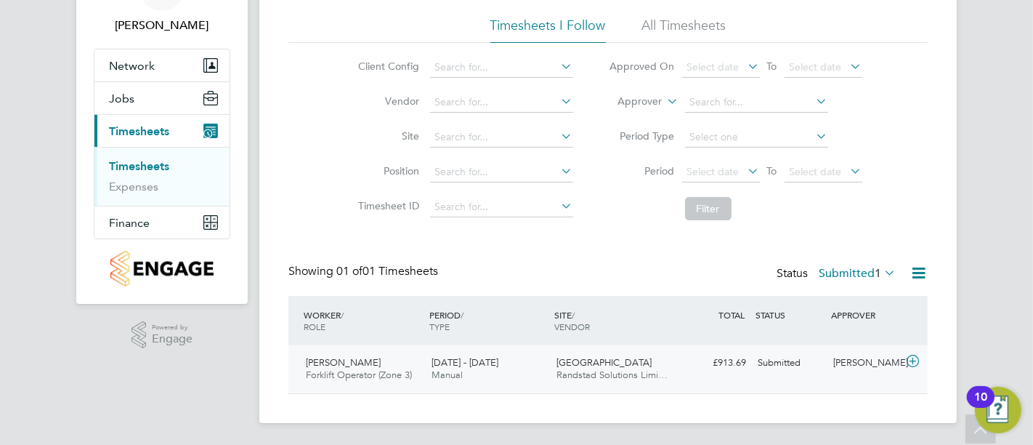
click at [492, 349] on div "Justin Barnes Forklift Operator (Zone 3) 4 - 10 Aug 2025 4 - 10 Aug 2025 Manual…" at bounding box center [607, 369] width 639 height 48
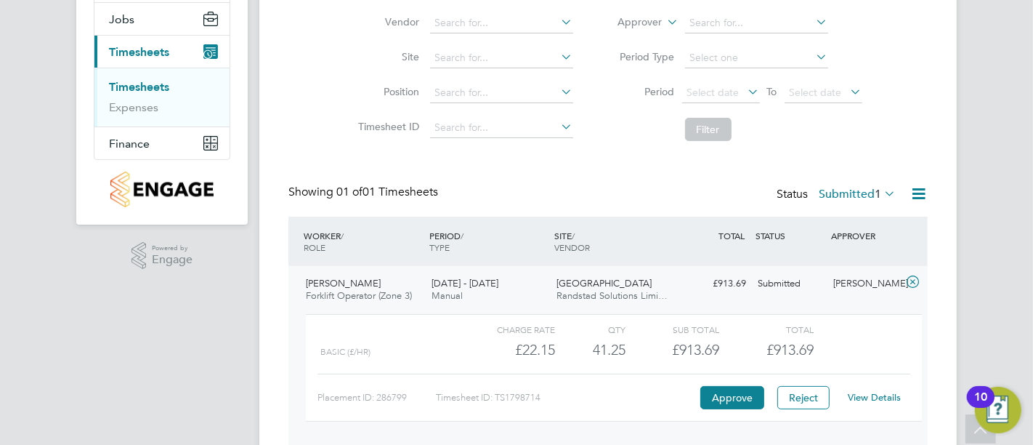
scroll to position [224, 0]
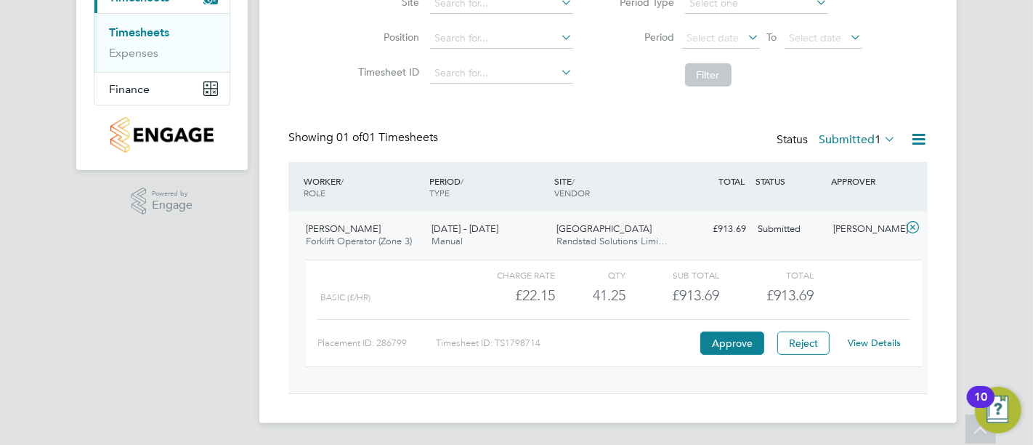
click at [887, 344] on link "View Details" at bounding box center [874, 342] width 53 height 12
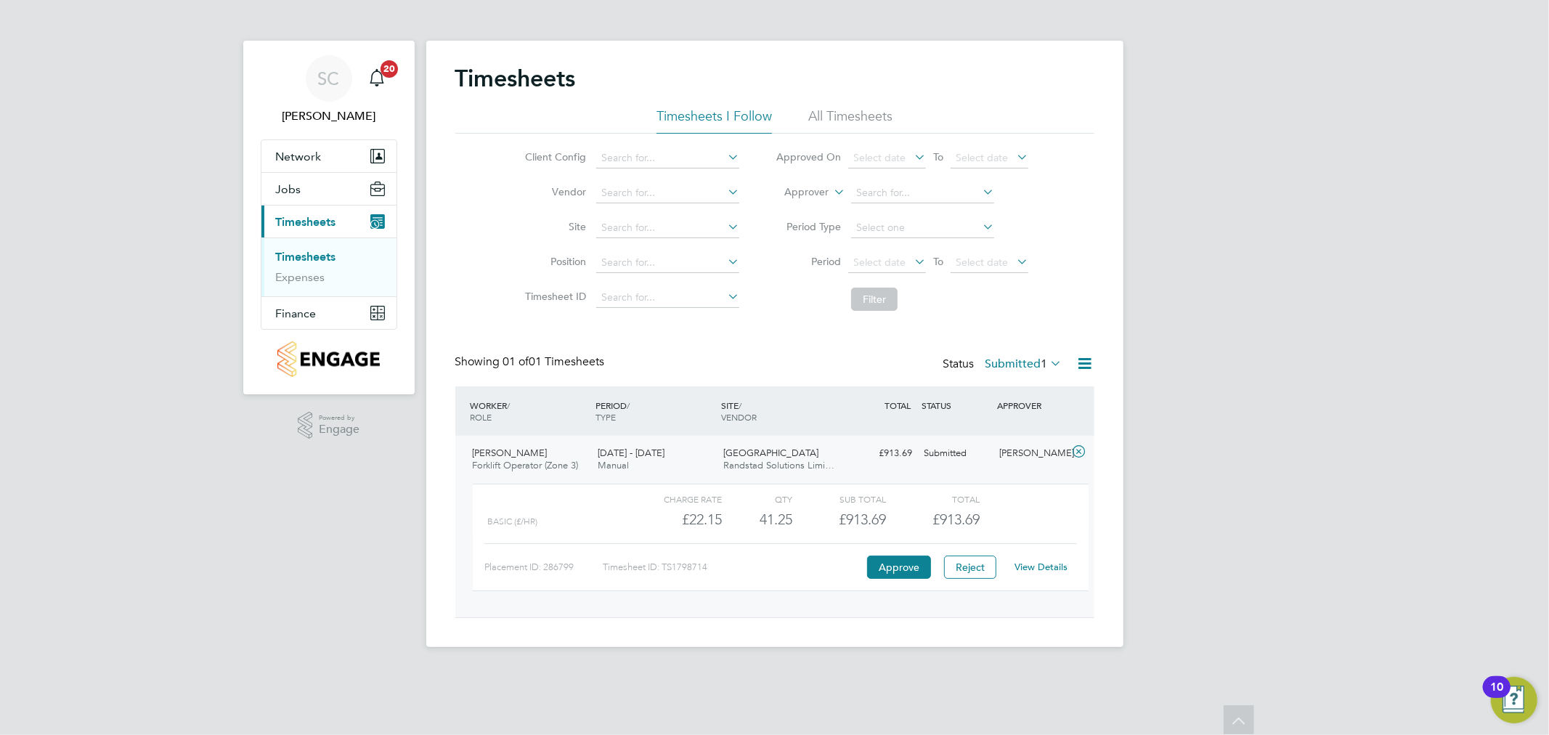
scroll to position [24, 142]
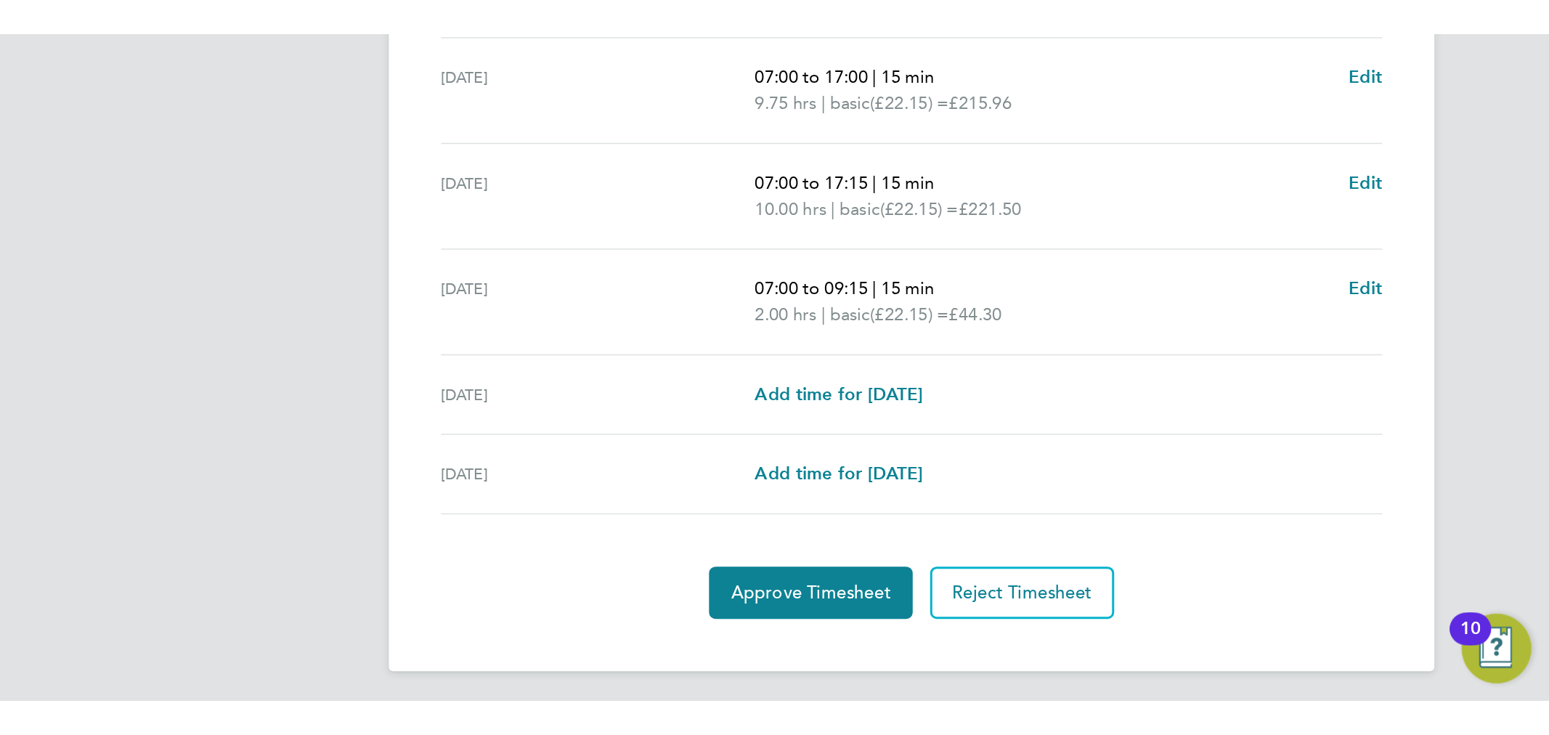
scroll to position [313, 0]
